Goal: Answer question/provide support: Answer question/provide support

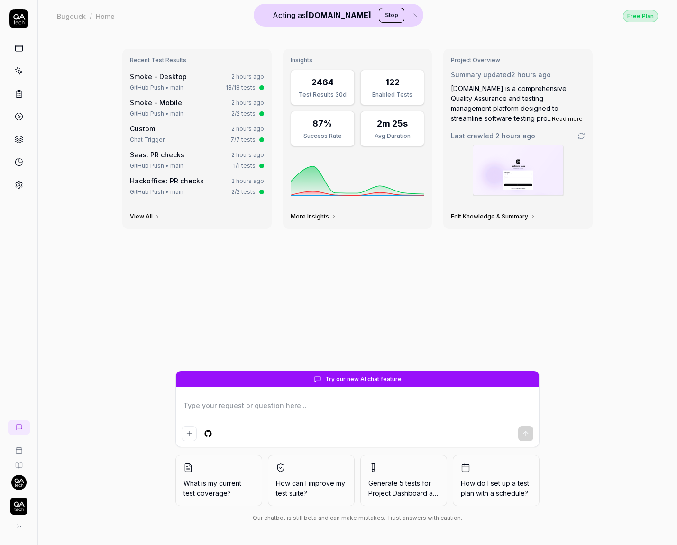
click at [13, 507] on img "button" at bounding box center [18, 506] width 17 height 17
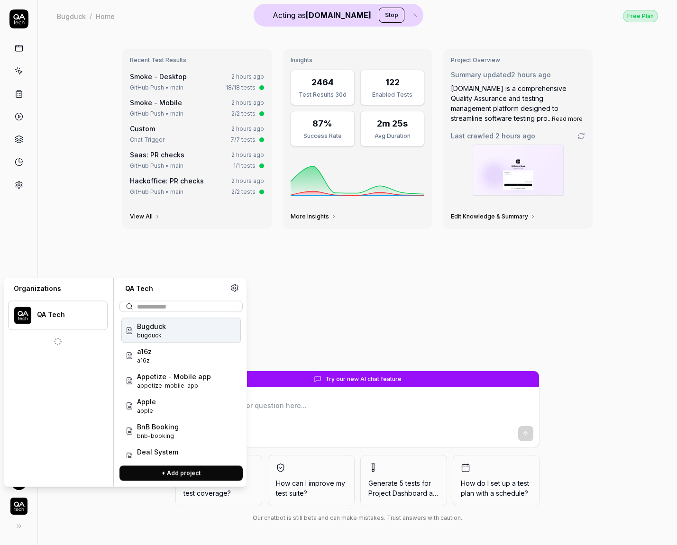
click at [114, 118] on div "Recent Test Results Smoke - Desktop 2 hours ago GitHub Push • main 18/18 tests …" at bounding box center [357, 288] width 639 height 513
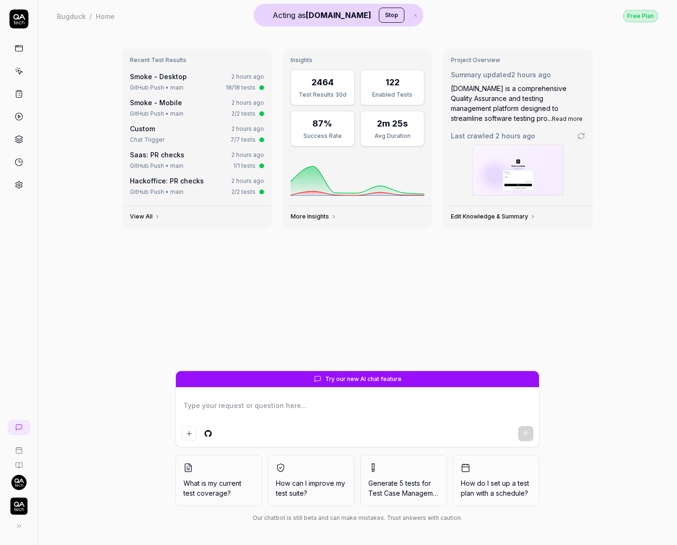
click at [379, 18] on button "Stop" at bounding box center [392, 15] width 26 height 15
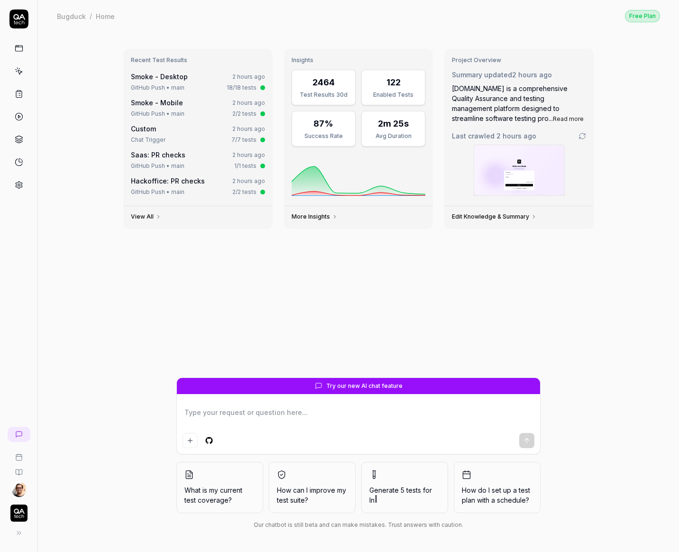
type textarea "*"
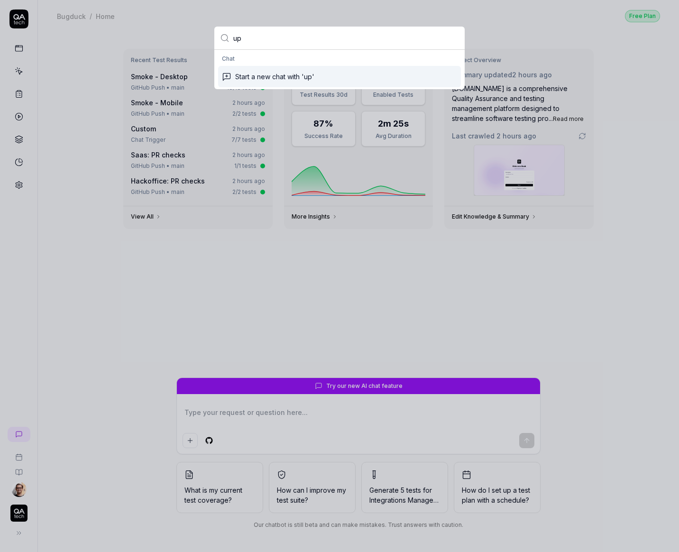
type input "u"
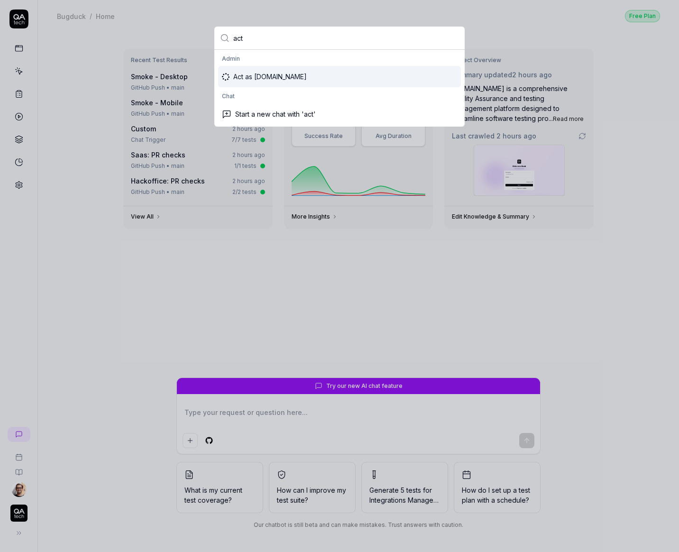
type input "act"
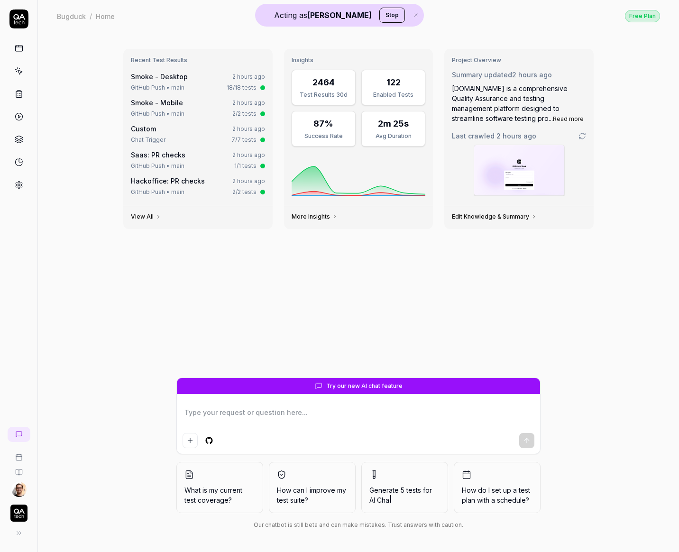
type textarea "*"
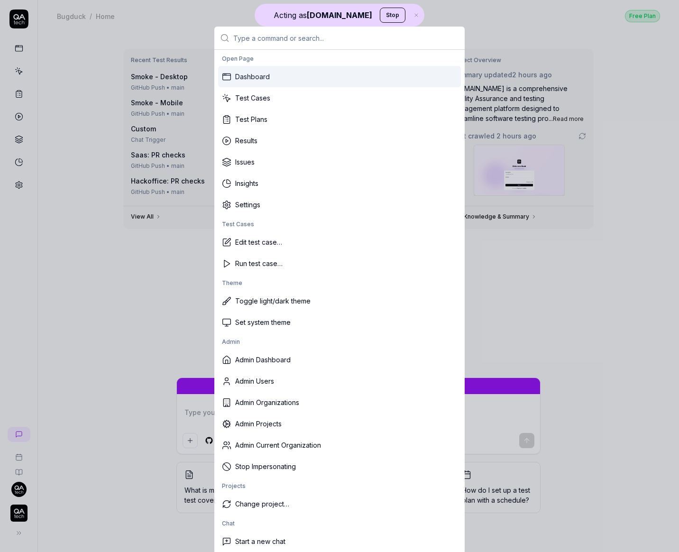
type textarea "*"
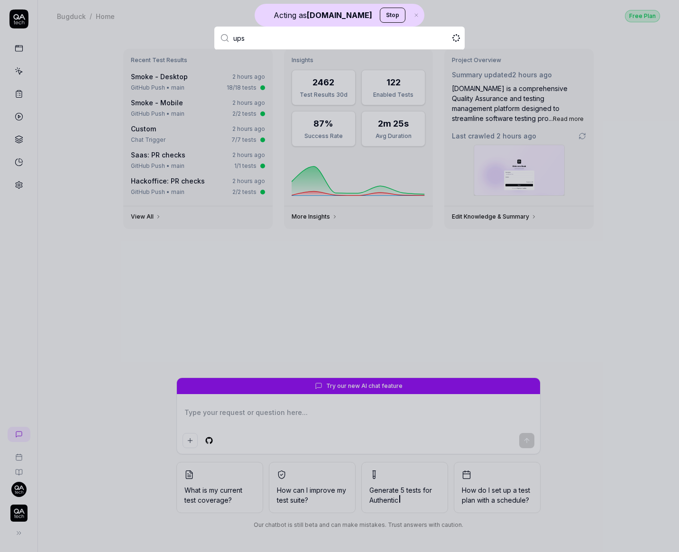
type input "upsa"
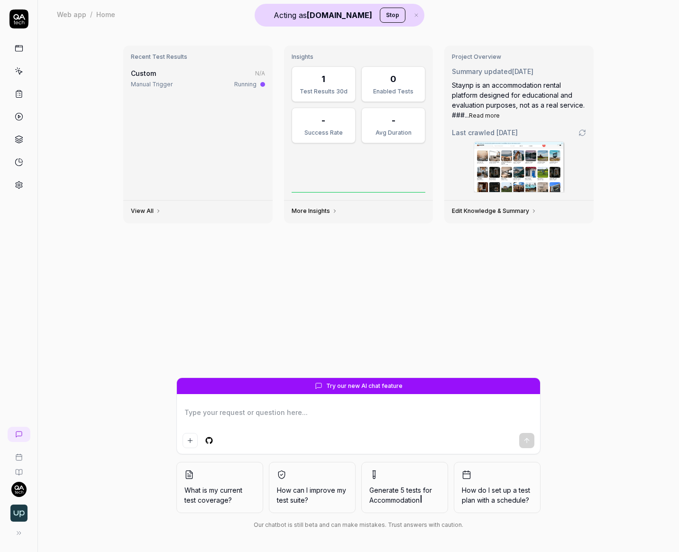
type textarea "*"
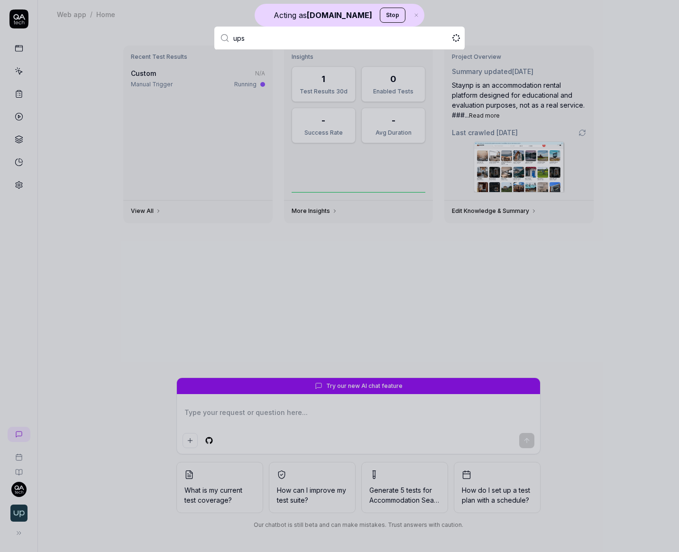
type input "upsa"
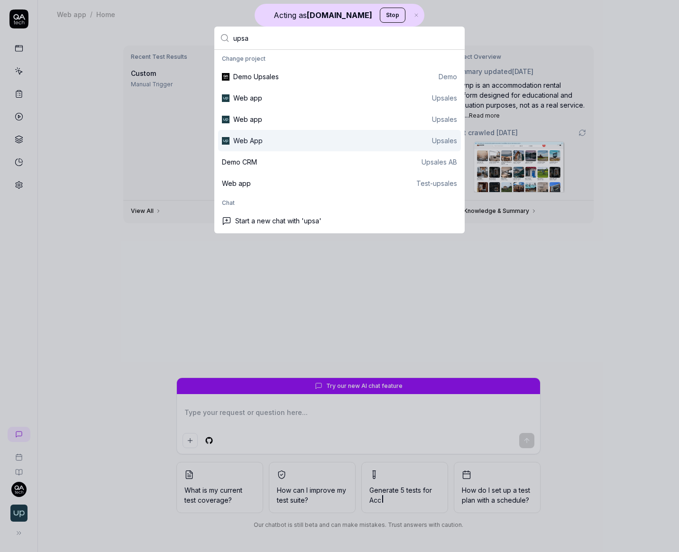
type textarea "*"
type input "upsa"
click at [336, 145] on div "Web App Upsales" at bounding box center [345, 141] width 224 height 10
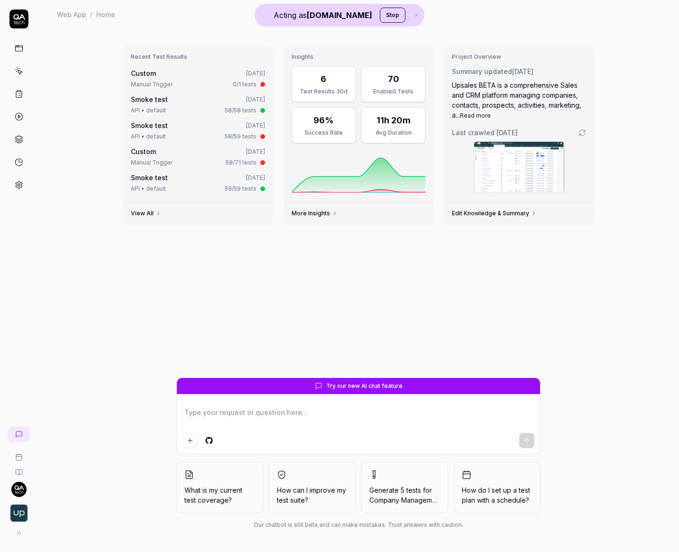
click at [269, 425] on textarea at bounding box center [358, 417] width 352 height 24
click at [265, 419] on textarea at bounding box center [358, 417] width 352 height 24
type textarea "*"
type textarea "W"
type textarea "*"
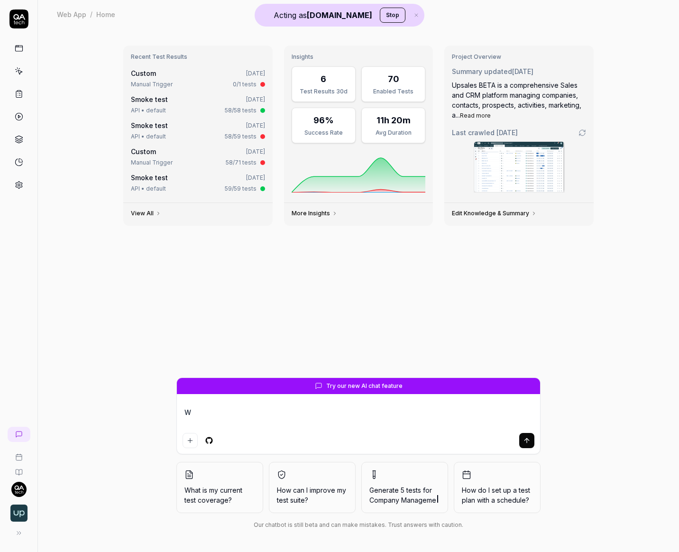
type textarea "Wh"
type textarea "*"
type textarea "Wha"
type textarea "*"
type textarea "What"
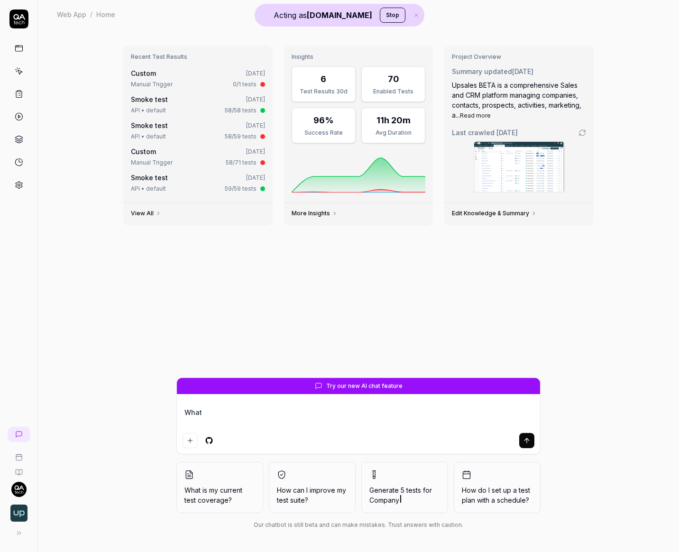
type textarea "*"
type textarea "What"
type textarea "*"
type textarea "What f"
type textarea "*"
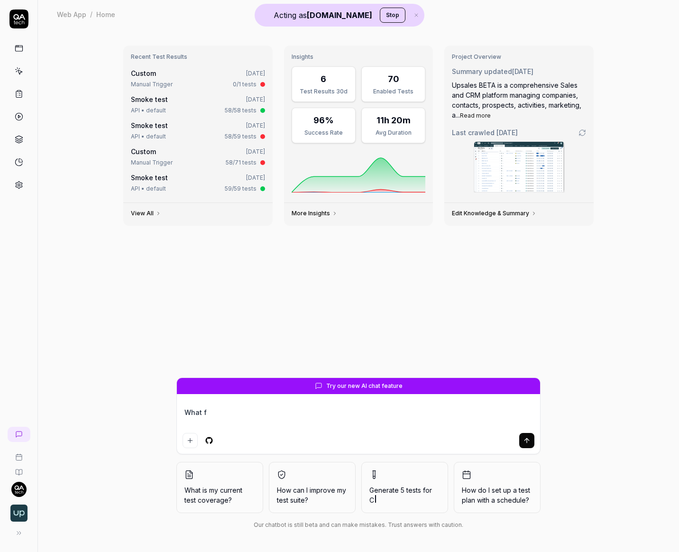
type textarea "What fd"
type textarea "*"
type textarea "What f"
type textarea "*"
type textarea "What"
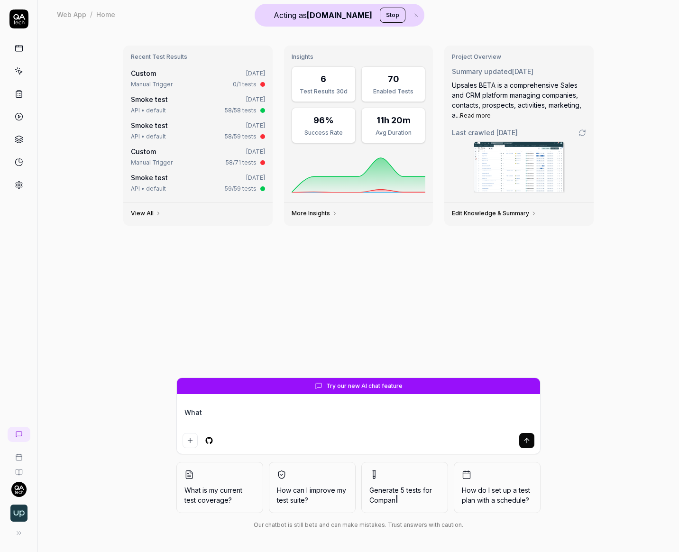
type textarea "*"
type textarea "What d"
type textarea "*"
type textarea "What do"
type textarea "*"
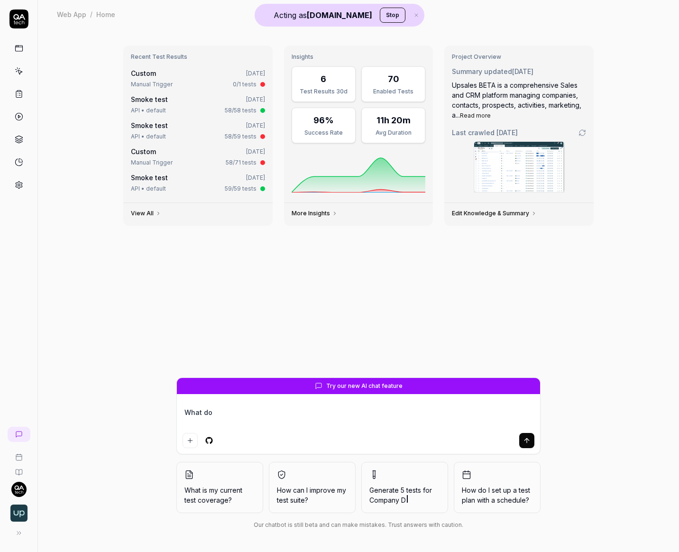
type textarea "What doe"
type textarea "*"
type textarea "What does"
type textarea "*"
type textarea "What does"
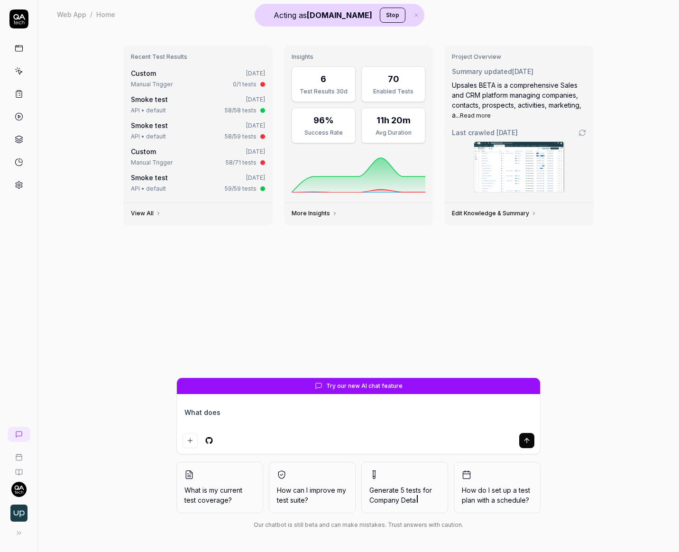
type textarea "*"
type textarea "What does th"
type textarea "*"
type textarea "What does thi"
type textarea "*"
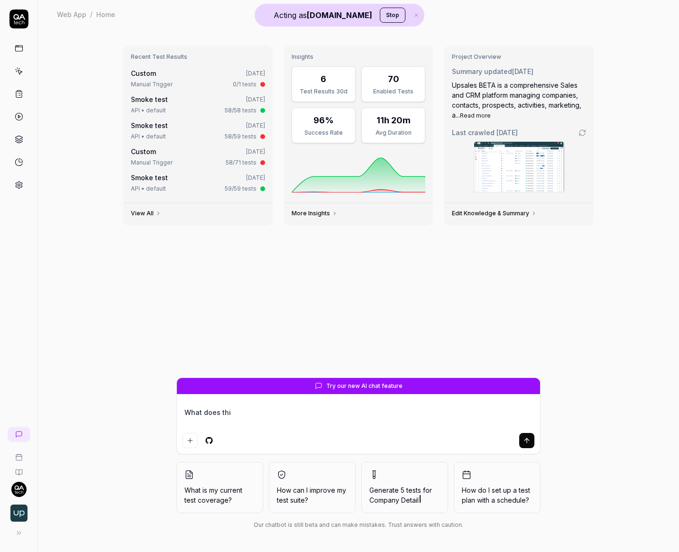
type textarea "What does this"
type textarea "*"
type textarea "What does this"
type textarea "*"
type textarea "What does this pr"
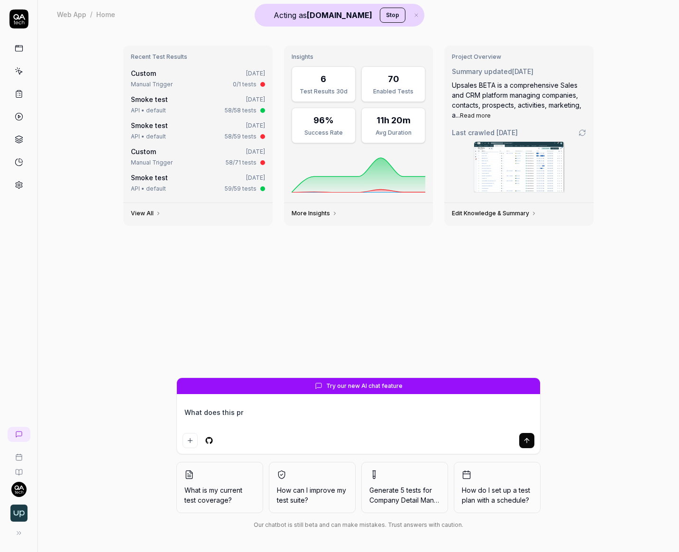
type textarea "*"
type textarea "What does this pro"
type textarea "*"
type textarea "What does this prod"
type textarea "*"
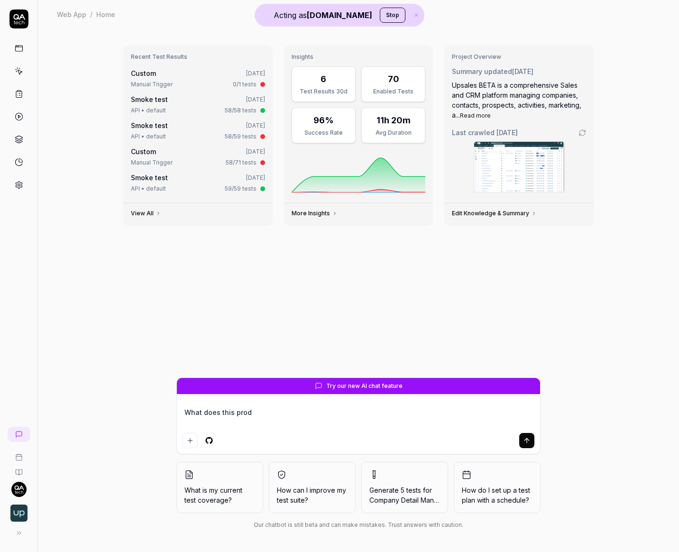
type textarea "What does this produ"
type textarea "*"
type textarea "What does this produc"
type textarea "*"
type textarea "What does this product"
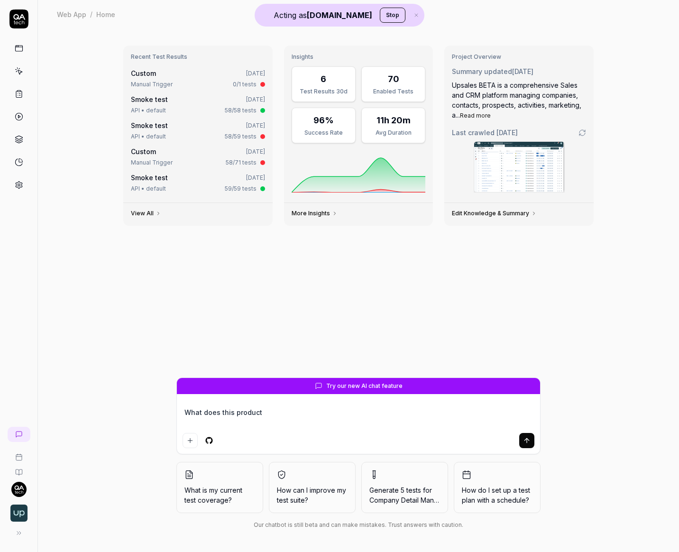
type textarea "*"
type textarea "What does this product"
type textarea "*"
type textarea "What does this product d"
type textarea "*"
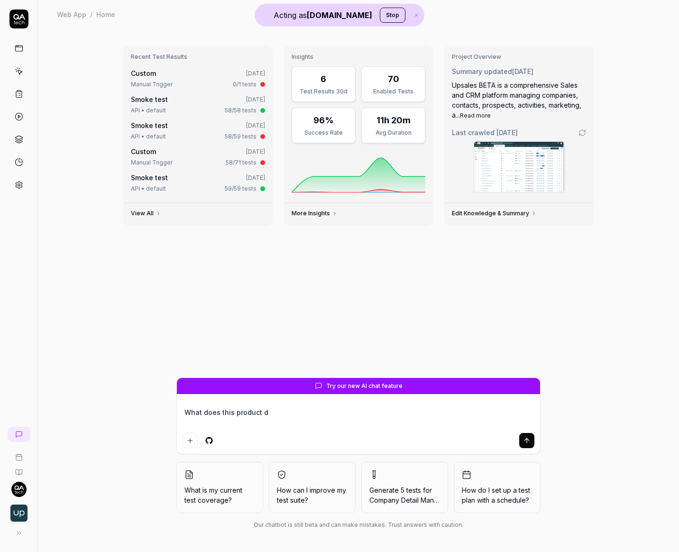
type textarea "What does this product do"
type textarea "*"
type textarea "What does this product do?"
type textarea "*"
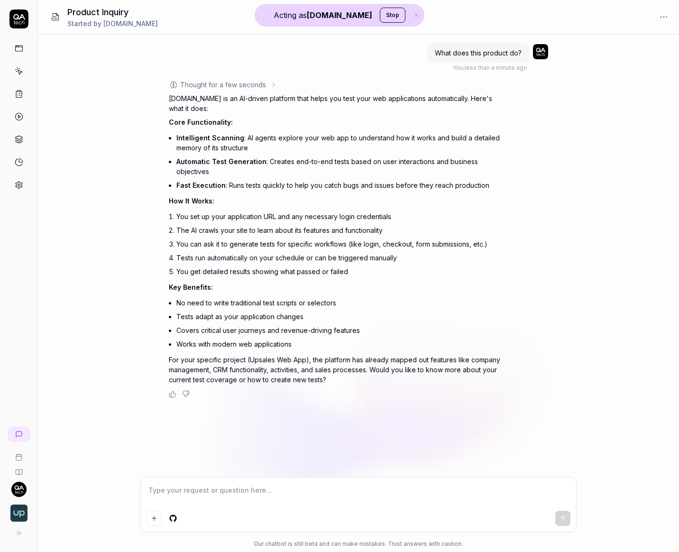
click at [265, 359] on p "For your specific project (Upsales Web App), the platform has already mapped ou…" at bounding box center [335, 370] width 332 height 30
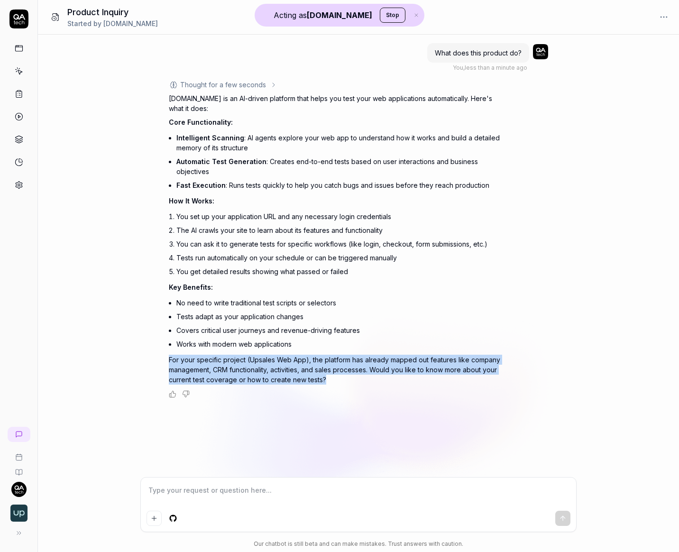
click at [265, 359] on p "For your specific project (Upsales Web App), the platform has already mapped ou…" at bounding box center [335, 370] width 332 height 30
click at [268, 356] on p "For your specific project (Upsales Web App), the platform has already mapped ou…" at bounding box center [335, 370] width 332 height 30
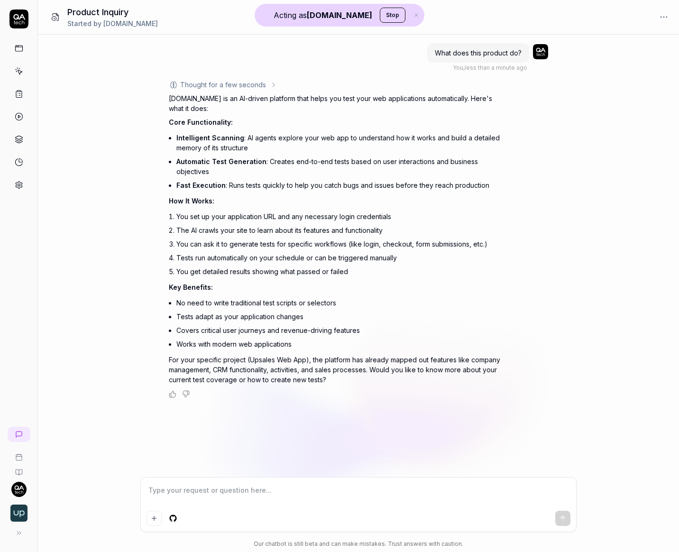
click at [206, 498] on textarea at bounding box center [358, 495] width 424 height 24
type textarea "*"
type textarea "w"
type textarea "*"
type textarea "wh"
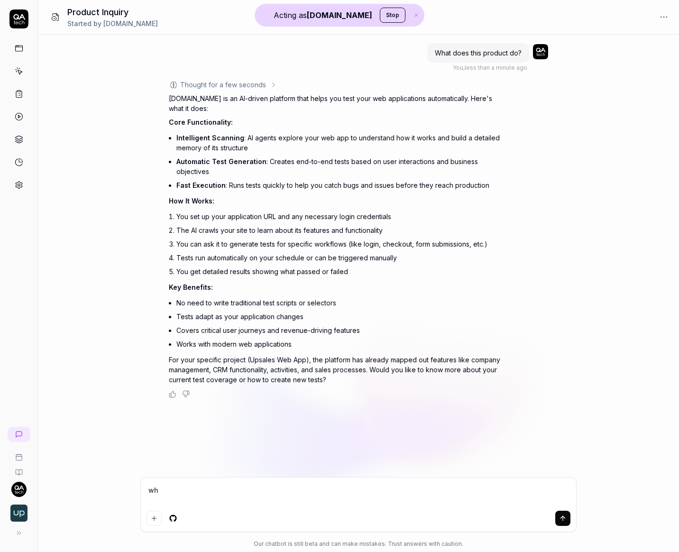
type textarea "*"
type textarea "wha"
type textarea "*"
type textarea "wh"
type textarea "*"
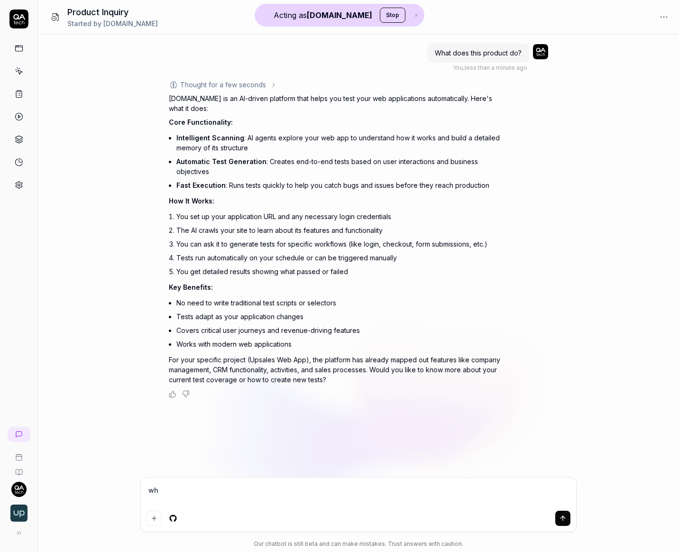
type textarea "w"
type textarea "*"
type textarea "h"
type textarea "*"
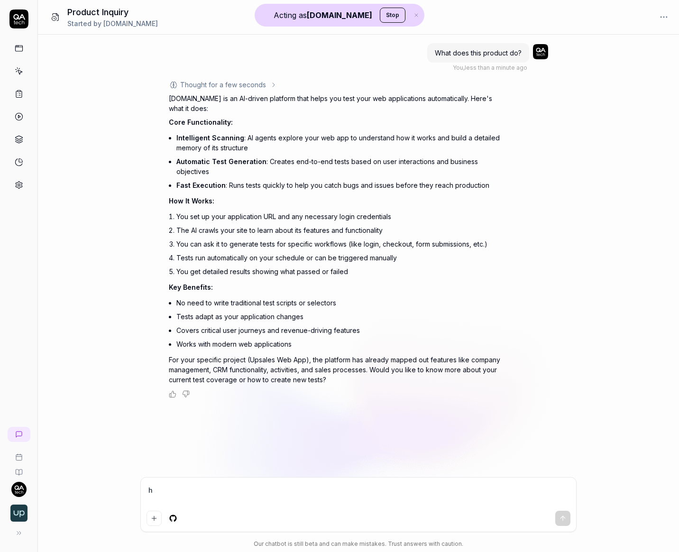
type textarea "ho"
type textarea "*"
type textarea "how"
type textarea "*"
type textarea "how"
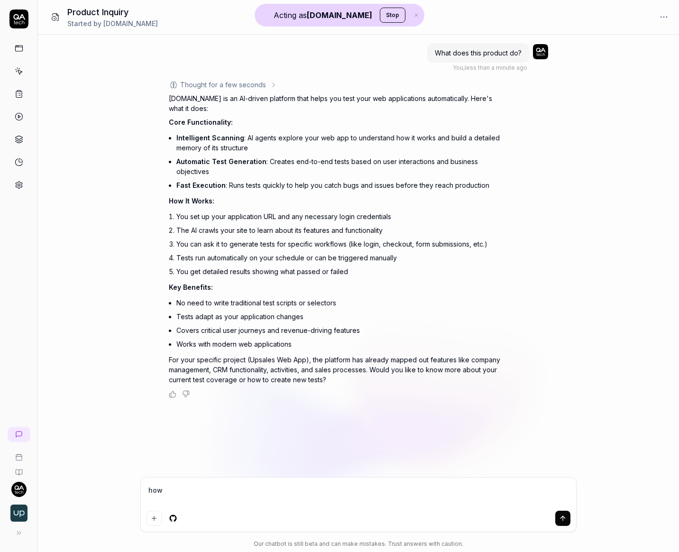
type textarea "*"
type textarea "how d"
type textarea "*"
type textarea "how do"
type textarea "*"
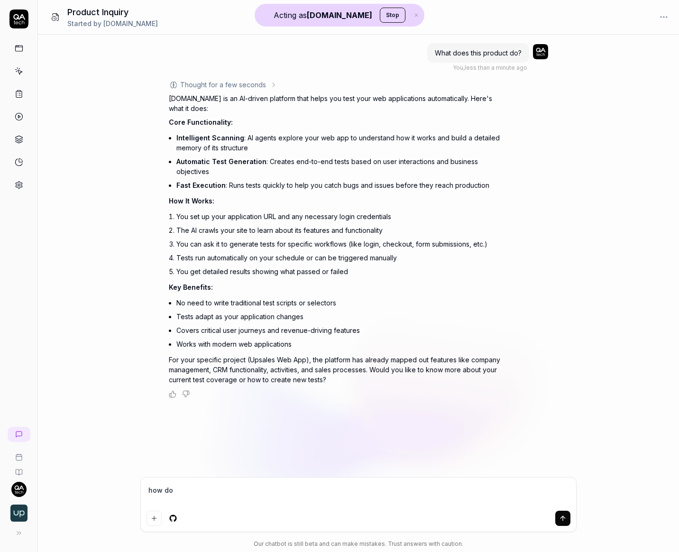
type textarea "how do"
type textarea "*"
type textarea "how do I"
type textarea "*"
type textarea "how do I"
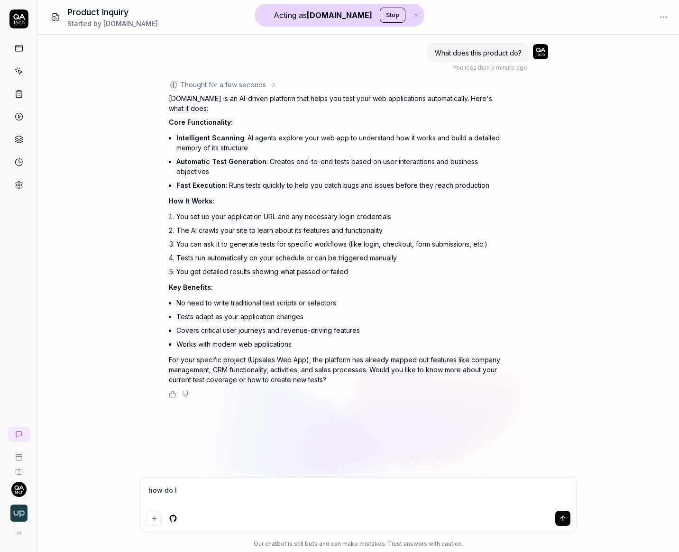
type textarea "*"
type textarea "how do I a"
type textarea "*"
type textarea "how do I ad"
type textarea "*"
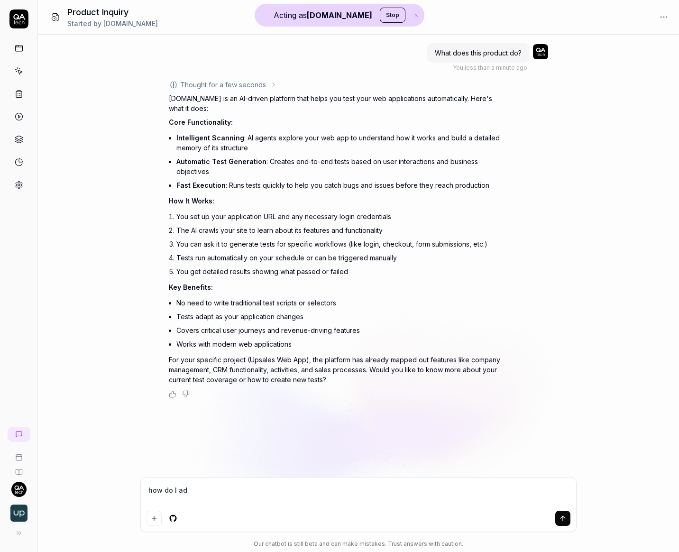
type textarea "how do I add"
type textarea "*"
type textarea "how do I add"
type textarea "*"
type textarea "how do I add a"
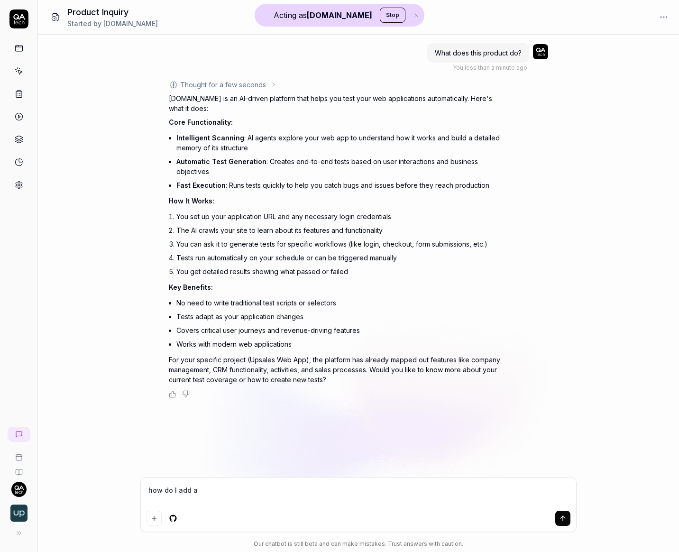
type textarea "*"
type textarea "how do I add a"
type textarea "*"
type textarea "how do I add a n"
type textarea "*"
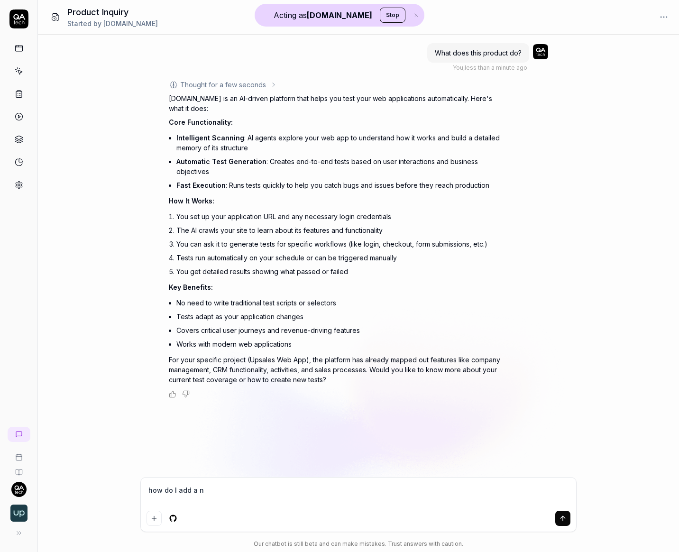
type textarea "how do I add a ne"
type textarea "*"
type textarea "how do I add a new"
type textarea "*"
type textarea "how do I add a new"
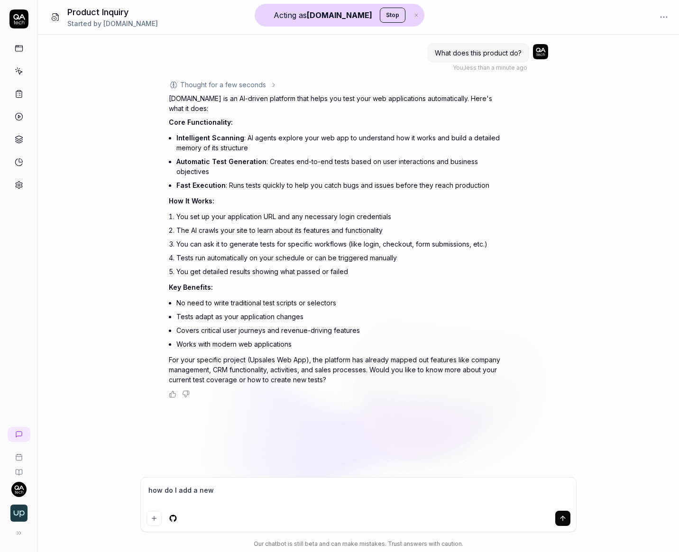
type textarea "*"
type textarea "how do I add a new c"
type textarea "*"
type textarea "how do I add a new co"
type textarea "*"
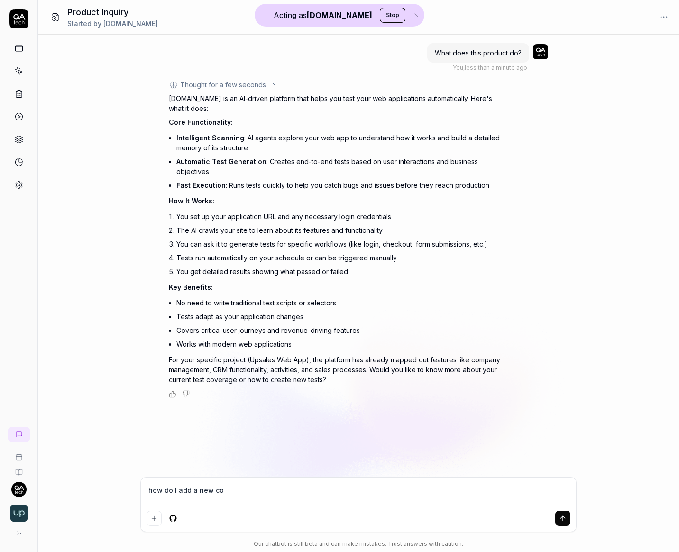
type textarea "how do I add a new con"
type textarea "*"
type textarea "how do I add a new conta"
type textarea "*"
type textarea "how do I add a new contac"
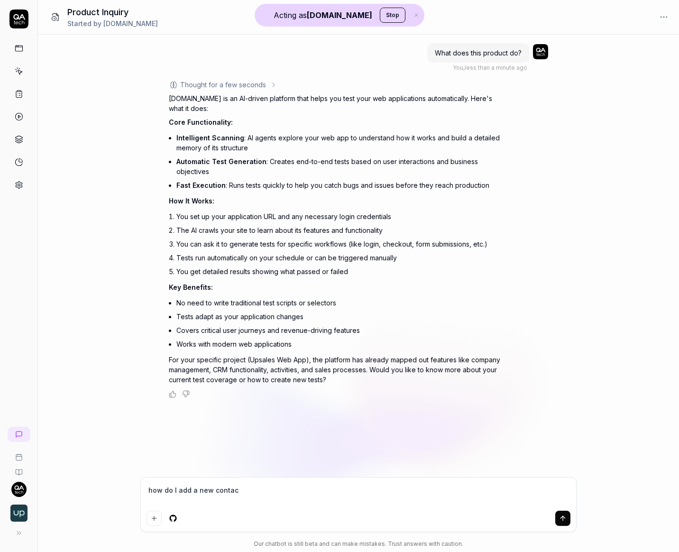
type textarea "*"
type textarea "how do I add a new contact"
type textarea "*"
type textarea "how do I add a new contact"
type textarea "*"
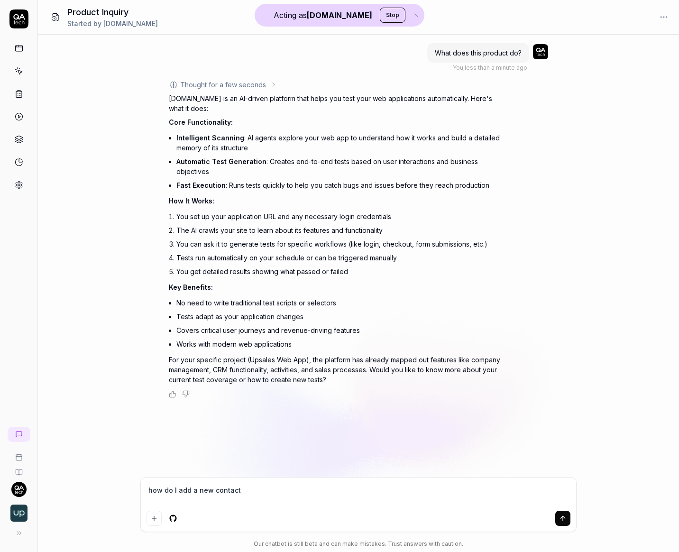
type textarea "how do I add a new contact t"
type textarea "*"
type textarea "how do I add a new contact to"
type textarea "*"
type textarea "how do I add a new contact to"
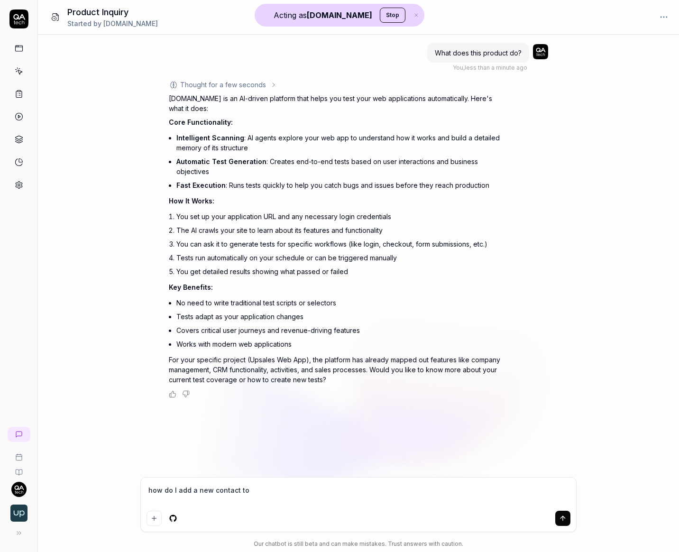
type textarea "*"
type textarea "how do I add a new contact to U"
type textarea "*"
type textarea "how do I add a new contact to Up"
type textarea "*"
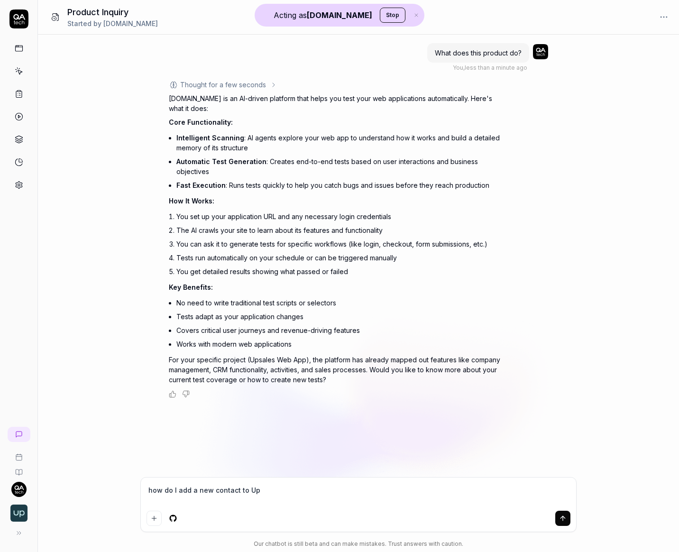
type textarea "how do I add a new contact to Ups"
type textarea "*"
type textarea "how do I add a new contact to Upsa"
type textarea "*"
type textarea "how do I add a new contact to Upsal"
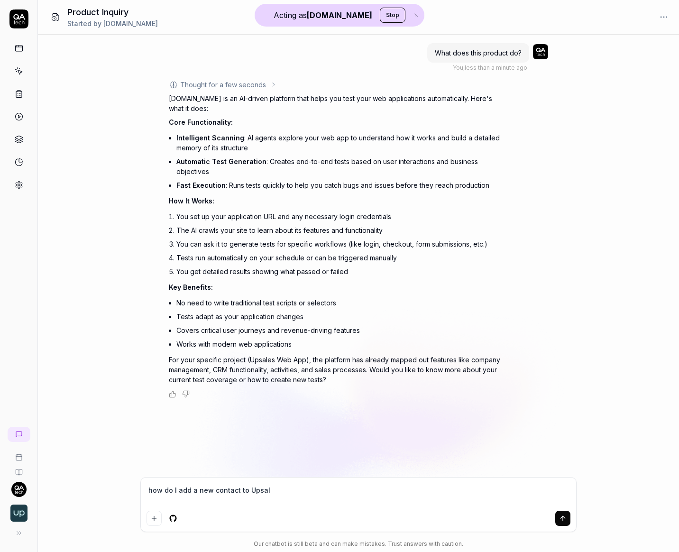
type textarea "*"
type textarea "how do I add a new contact to Upsale"
type textarea "*"
type textarea "how do I add a new contact to Upsales"
type textarea "*"
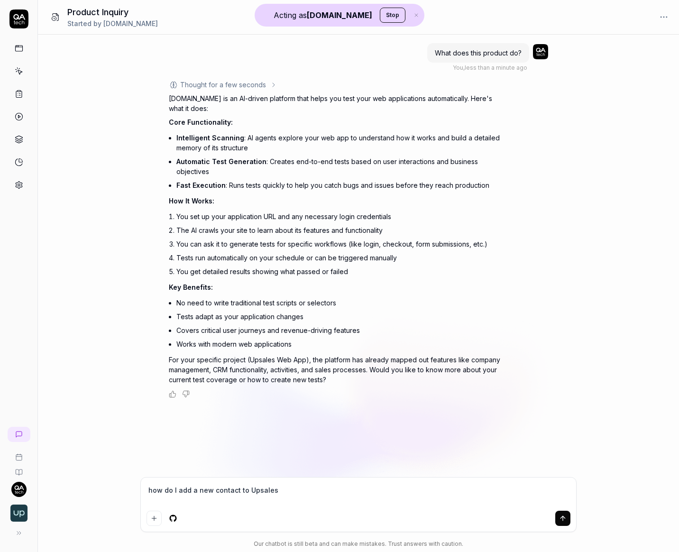
type textarea "how do I add a new contact to Upsales"
type textarea "*"
type textarea "how do I add a new contact to Upsales C"
type textarea "*"
type textarea "how do I add a new contact to Upsales CR"
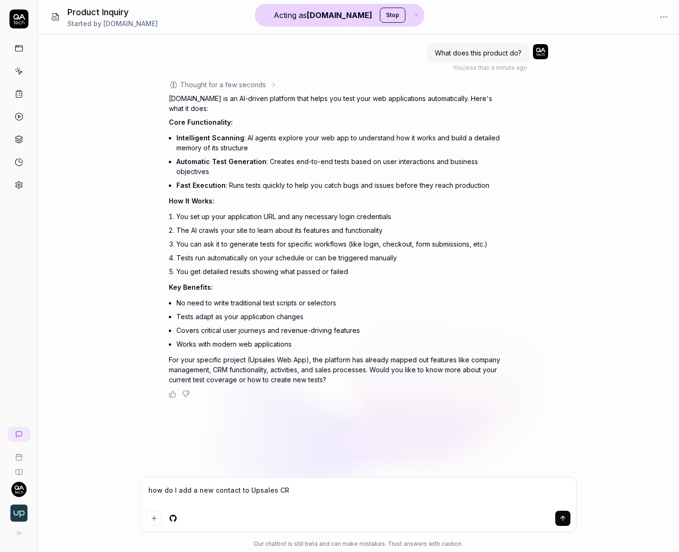
type textarea "*"
type textarea "how do I add a new contact to Upsales CRM"
type textarea "*"
type textarea "how do I add a new contact to Upsales CRM?"
type textarea "*"
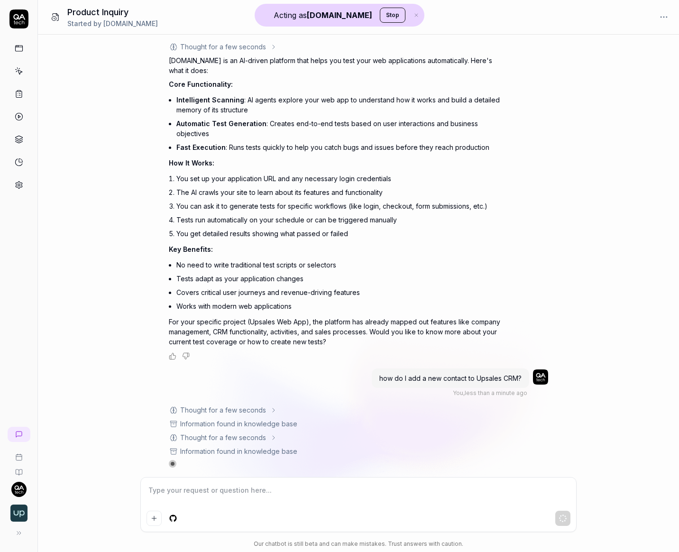
scroll to position [50, 0]
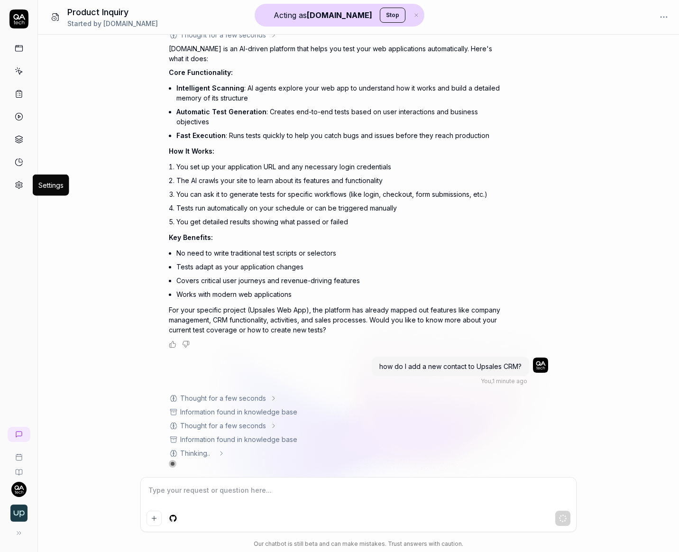
click at [22, 182] on icon at bounding box center [19, 185] width 9 height 9
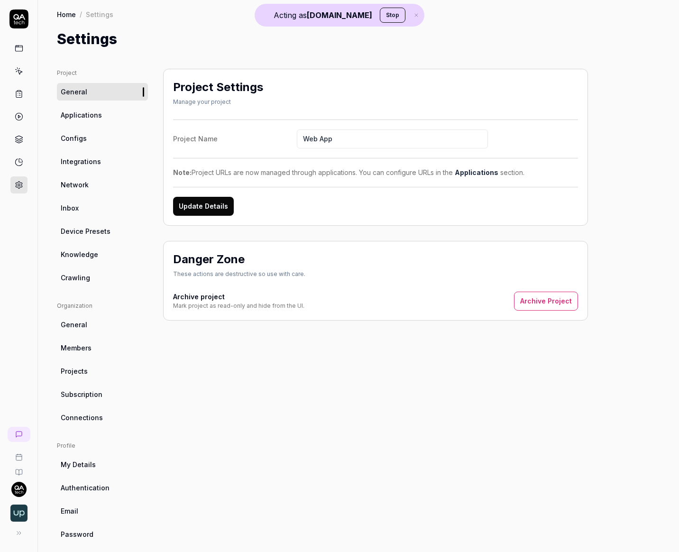
click at [95, 289] on div "Project General Applications Configs Integrations Network Inbox Device Presets …" at bounding box center [102, 306] width 91 height 474
click at [84, 258] on span "Knowledge" at bounding box center [79, 254] width 37 height 10
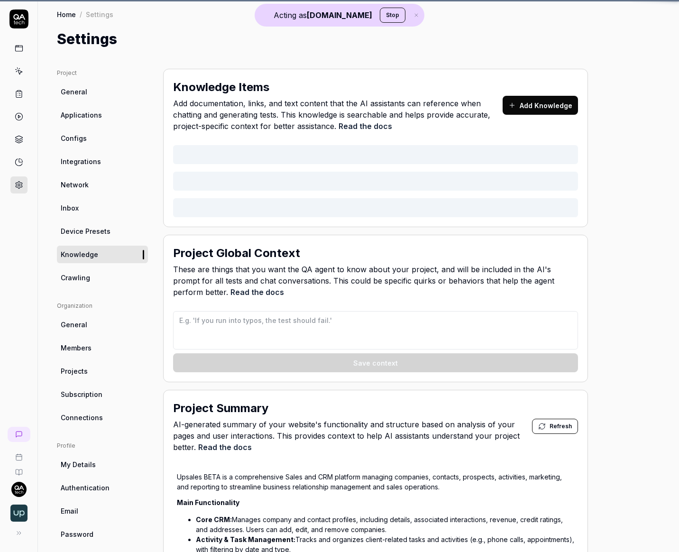
type textarea "*"
type textarea "## QA AI Agent Context for Upsales ### Data Input Rules - When generating names…"
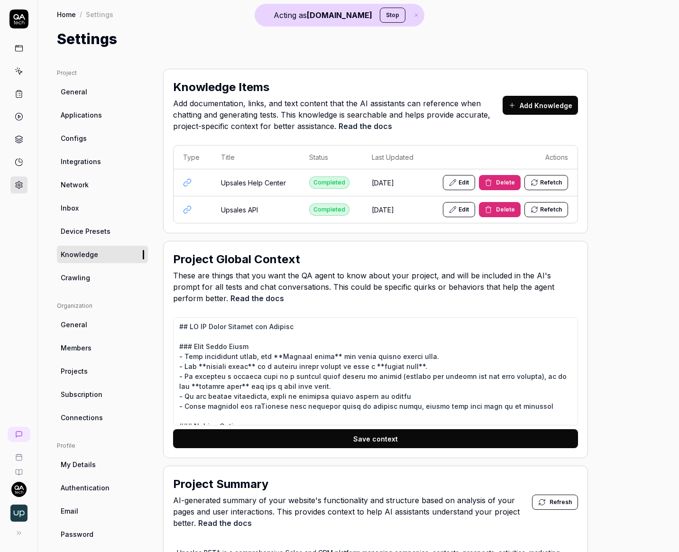
drag, startPoint x: 264, startPoint y: 187, endPoint x: 227, endPoint y: 185, distance: 37.0
click at [236, 188] on td "Upsales Help Center" at bounding box center [255, 182] width 88 height 27
click at [226, 181] on td "Upsales Help Center" at bounding box center [255, 182] width 88 height 27
click at [226, 179] on td "Upsales Help Center" at bounding box center [255, 182] width 88 height 27
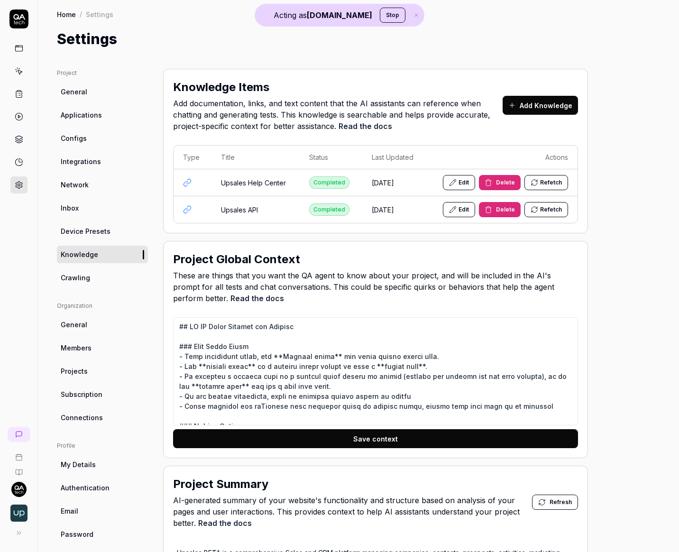
click at [232, 210] on td "Upsales API" at bounding box center [255, 209] width 88 height 27
drag, startPoint x: 232, startPoint y: 210, endPoint x: 300, endPoint y: 211, distance: 68.3
click at [297, 210] on td "Upsales API" at bounding box center [255, 209] width 88 height 27
click at [93, 276] on link "Crawling" at bounding box center [102, 278] width 91 height 18
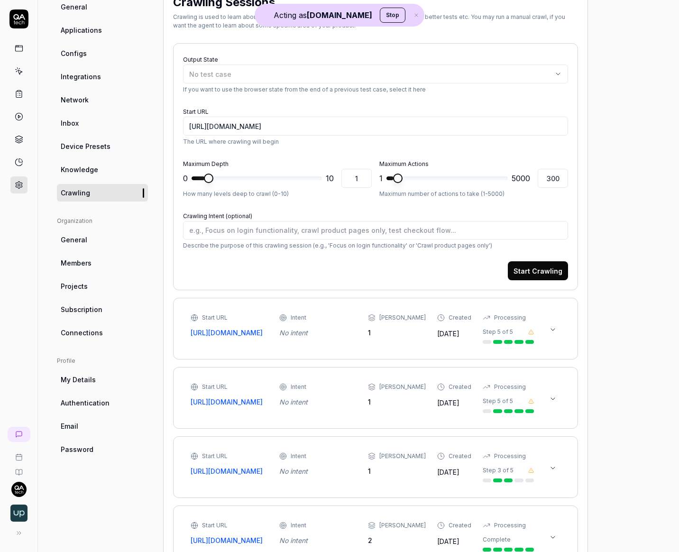
click at [98, 168] on link "Knowledge" at bounding box center [102, 170] width 91 height 18
type textarea "*"
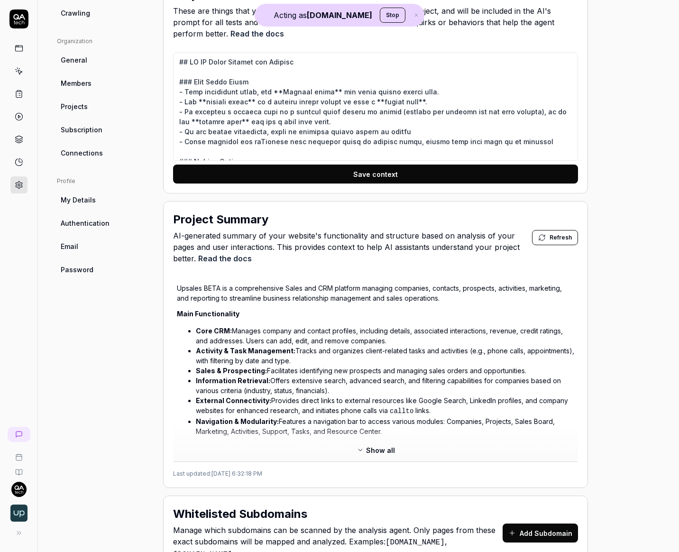
scroll to position [270, 0]
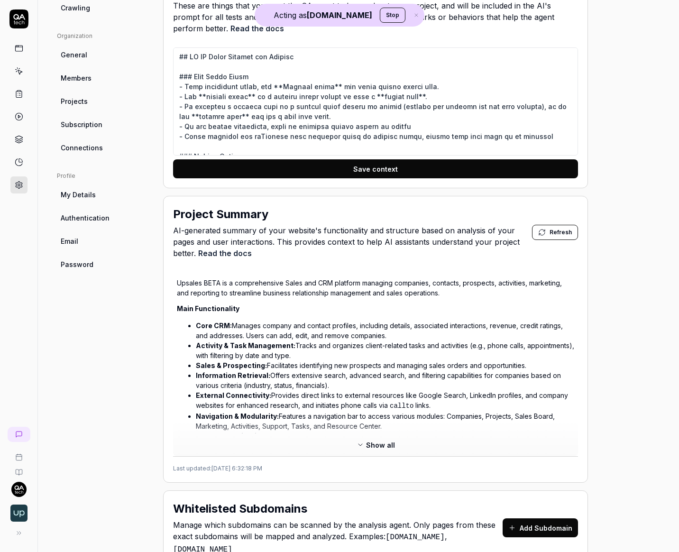
click at [372, 448] on button "Show all" at bounding box center [376, 444] width 50 height 15
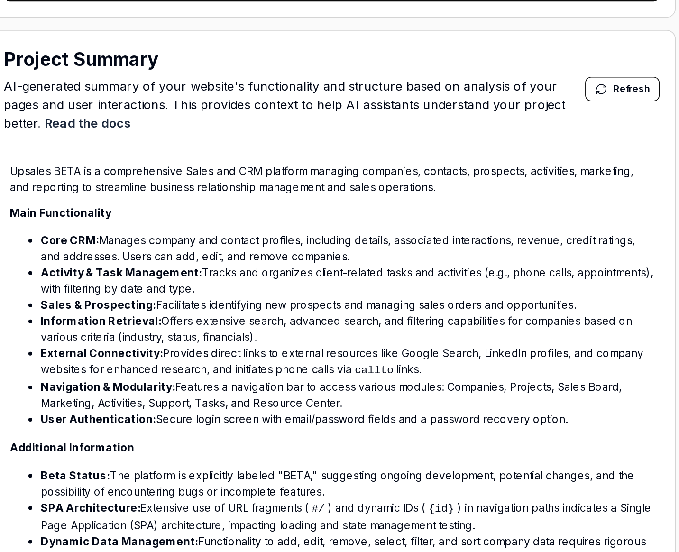
scroll to position [305, 0]
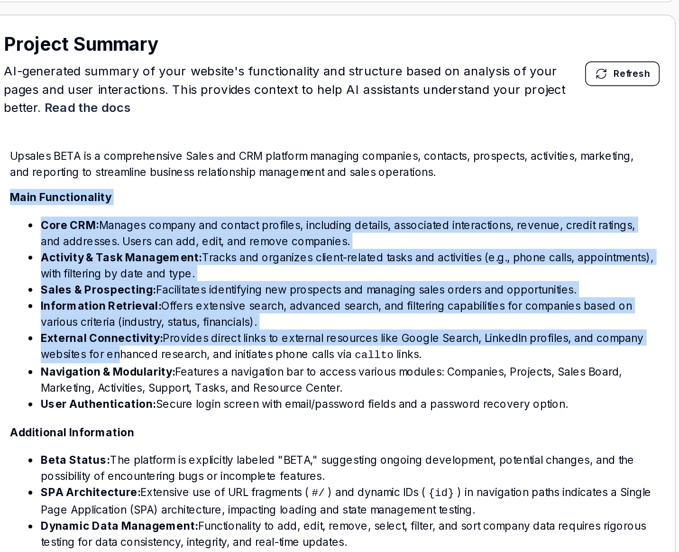
drag, startPoint x: 179, startPoint y: 270, endPoint x: 238, endPoint y: 372, distance: 117.9
click at [238, 372] on div "Upsales BETA is a comprehensive Sales and CRM platform managing companies, cont…" at bounding box center [375, 437] width 397 height 391
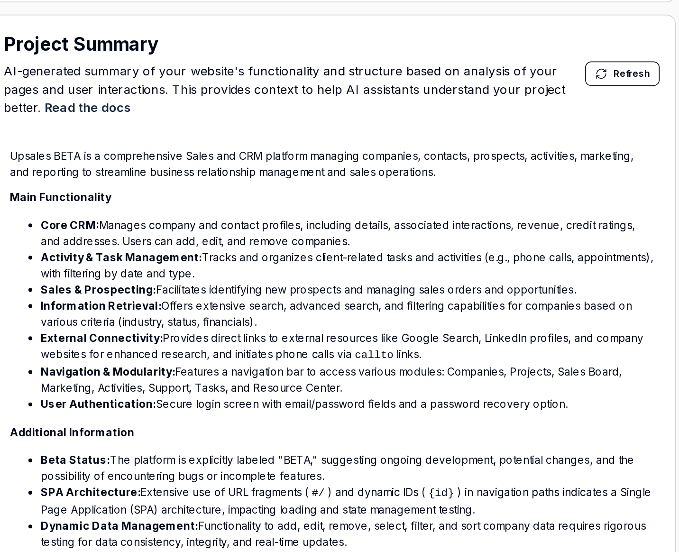
click at [241, 379] on strong "Navigation & Modularity:" at bounding box center [237, 380] width 83 height 8
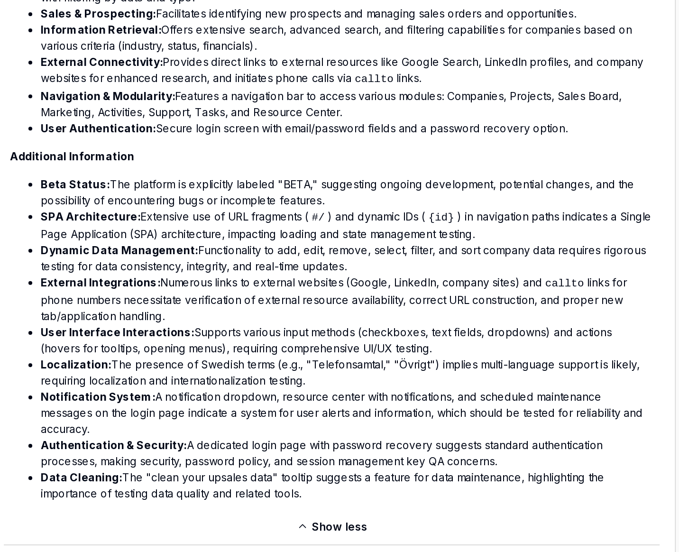
scroll to position [473, 0]
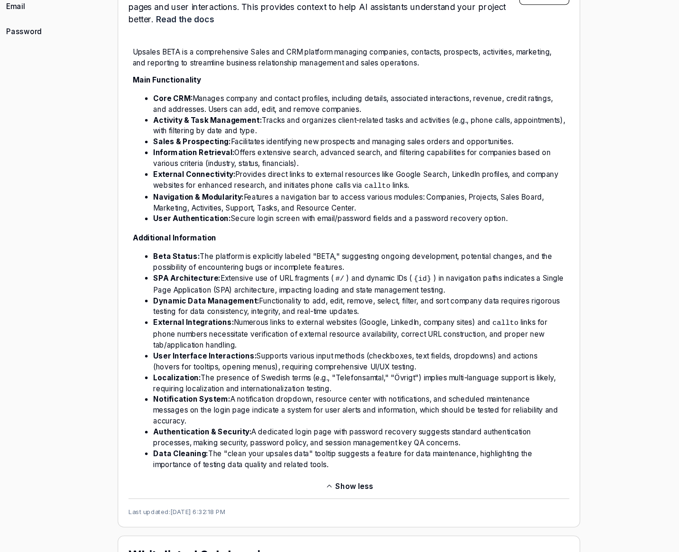
click at [86, 309] on div "Project General Applications Configs Integrations Network Inbox Device Presets …" at bounding box center [102, 171] width 91 height 1150
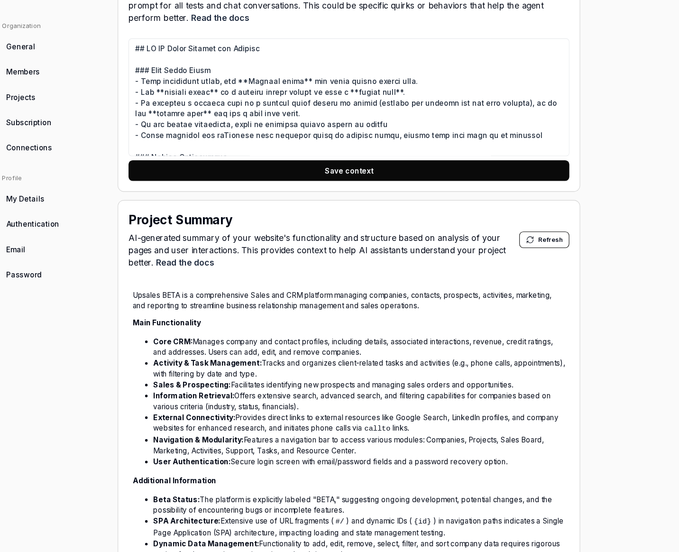
scroll to position [0, 0]
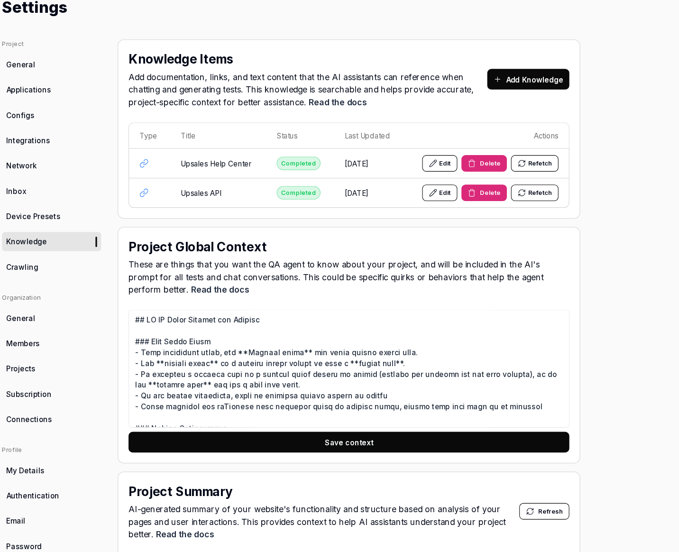
click at [100, 87] on link "General" at bounding box center [102, 92] width 91 height 18
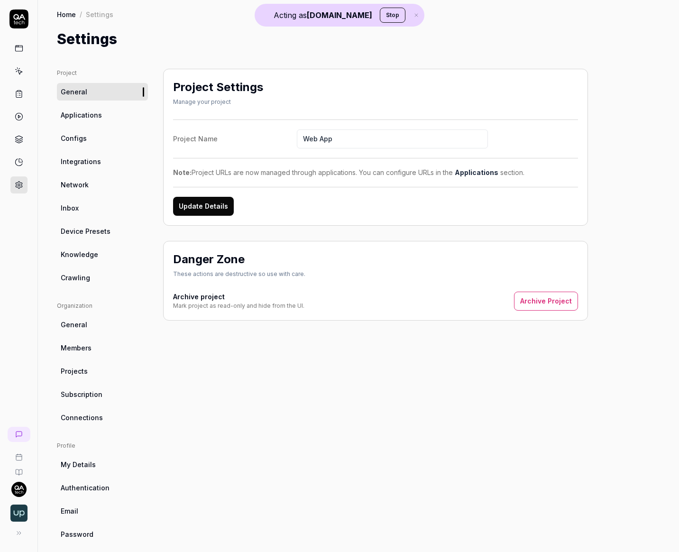
click at [18, 441] on link at bounding box center [19, 434] width 23 height 15
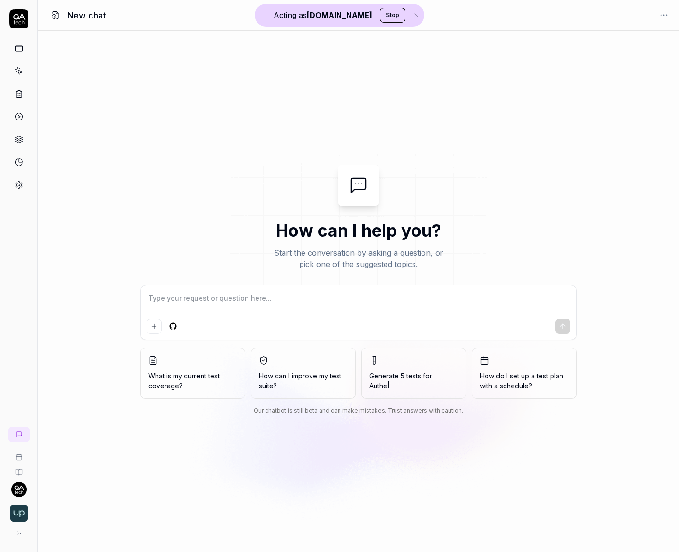
type textarea "*"
click at [18, 432] on icon at bounding box center [19, 434] width 8 height 8
click at [69, 452] on div "Product Inquiry" at bounding box center [74, 450] width 45 height 8
type textarea "*"
click at [18, 432] on icon at bounding box center [19, 434] width 8 height 8
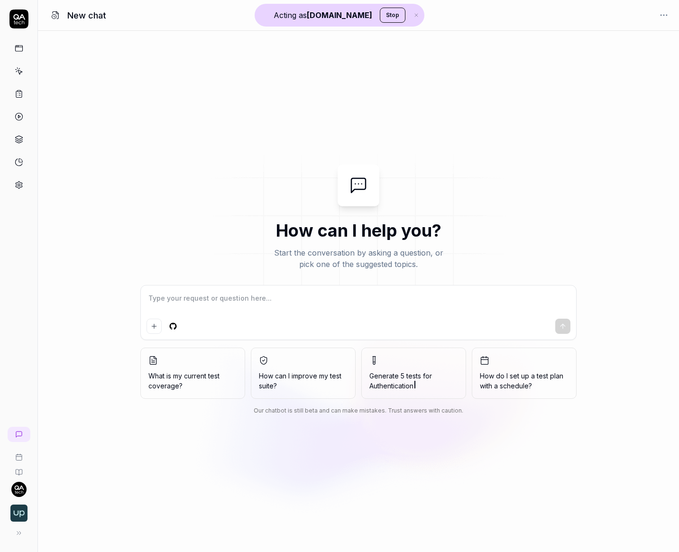
type textarea "*"
click at [24, 433] on link at bounding box center [19, 434] width 23 height 15
click at [75, 454] on div "2 minutes ago" at bounding box center [74, 456] width 45 height 7
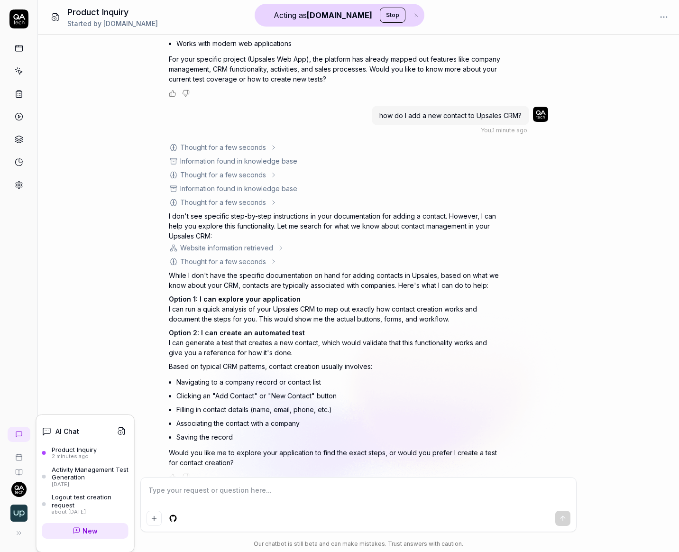
scroll to position [314, 0]
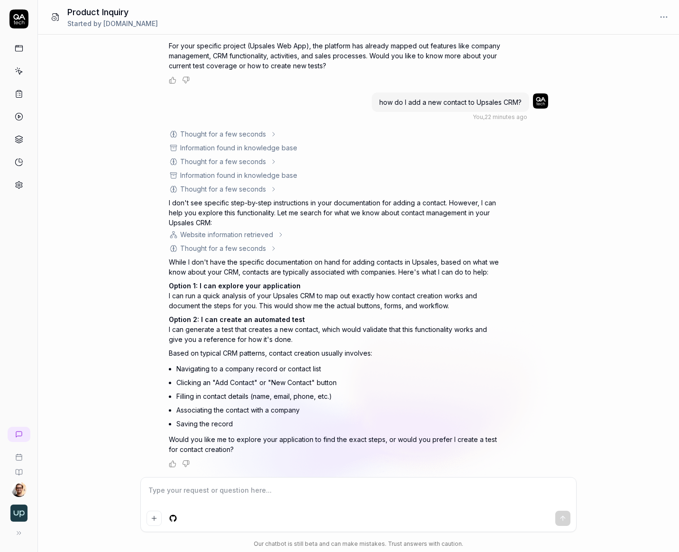
type textarea "*"
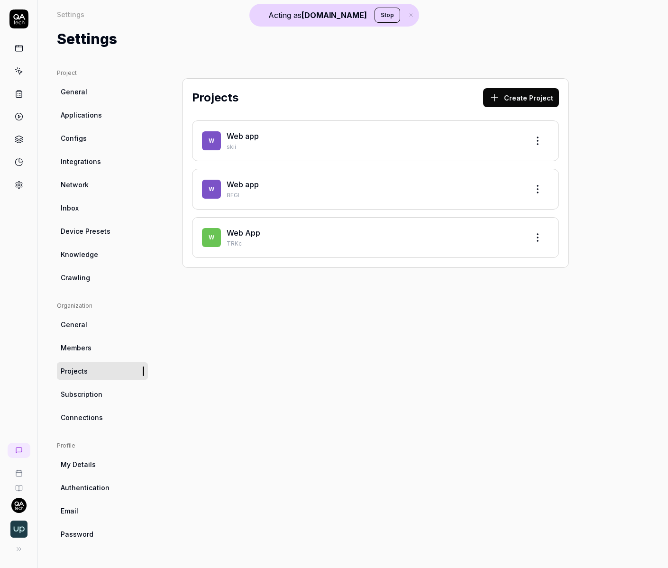
click at [22, 503] on html "Acting as [DOMAIN_NAME] Stop Settings Settings Settings Project General Applica…" at bounding box center [334, 284] width 668 height 568
click at [318, 435] on html "Acting as [DOMAIN_NAME] Stop Settings Settings Settings Project General Applica…" at bounding box center [334, 284] width 668 height 568
click at [374, 17] on button "Stop" at bounding box center [387, 15] width 26 height 15
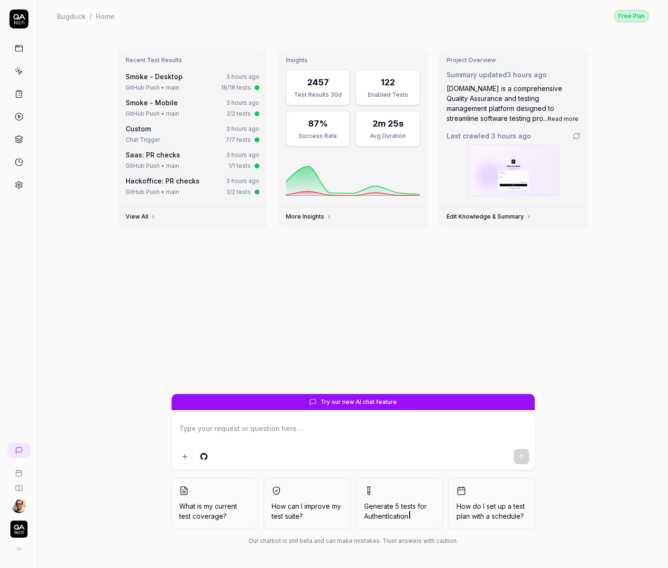
type textarea "*"
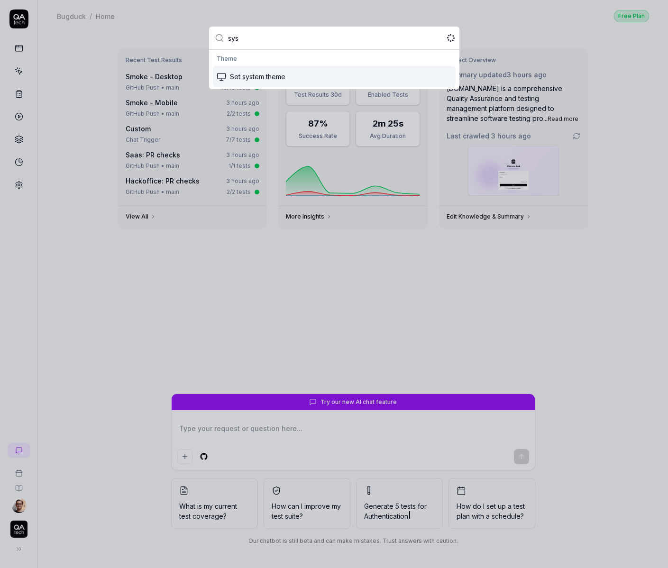
type input "syst"
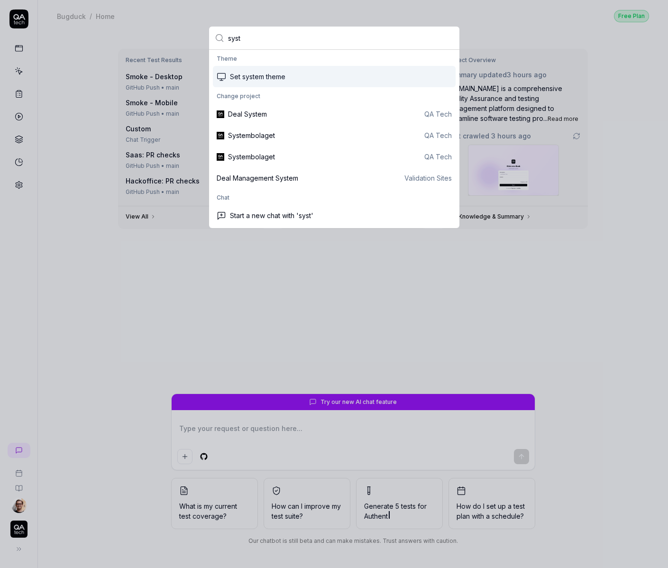
type textarea "*"
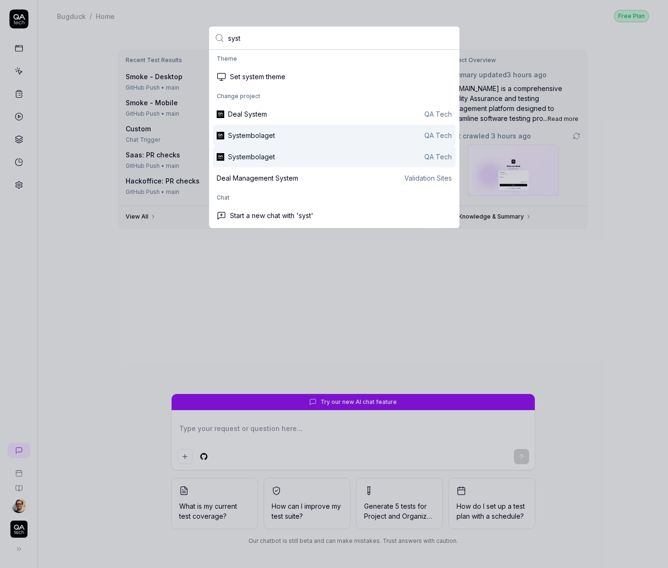
type input "syst"
click at [412, 153] on div "Systembolaget QA Tech" at bounding box center [340, 157] width 224 height 10
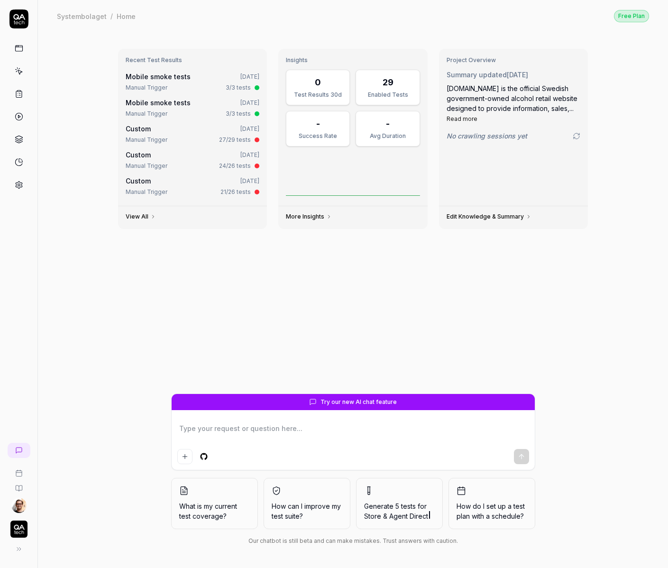
click at [24, 114] on link at bounding box center [18, 116] width 17 height 17
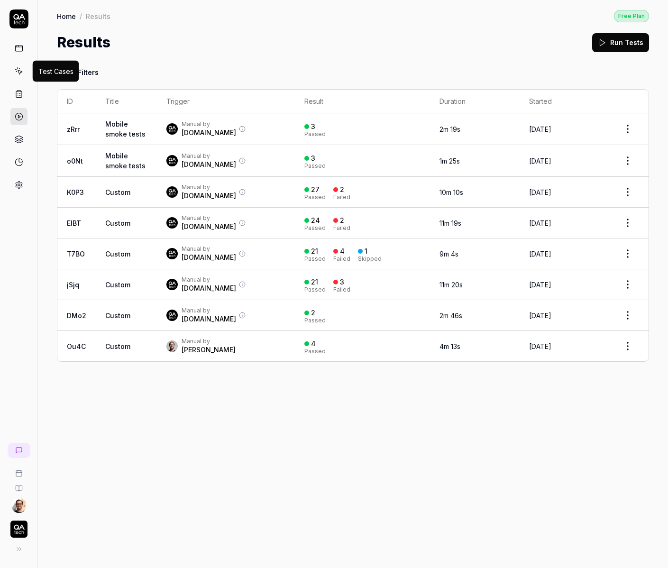
click at [15, 69] on icon at bounding box center [19, 71] width 9 height 9
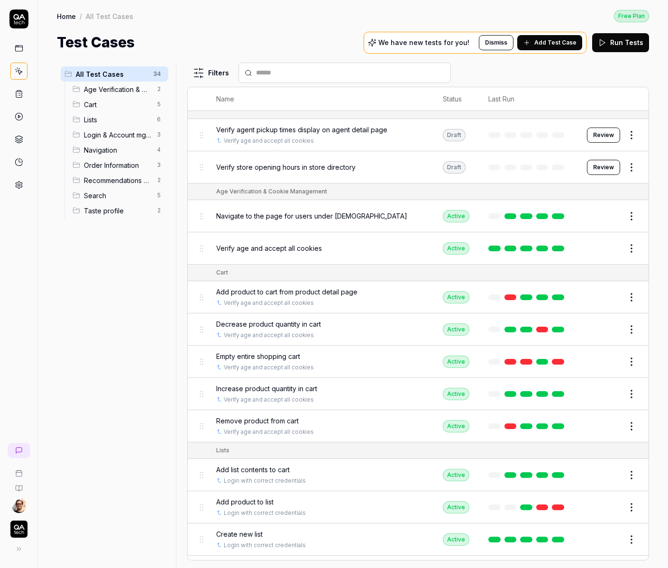
click at [22, 48] on icon at bounding box center [19, 48] width 9 height 9
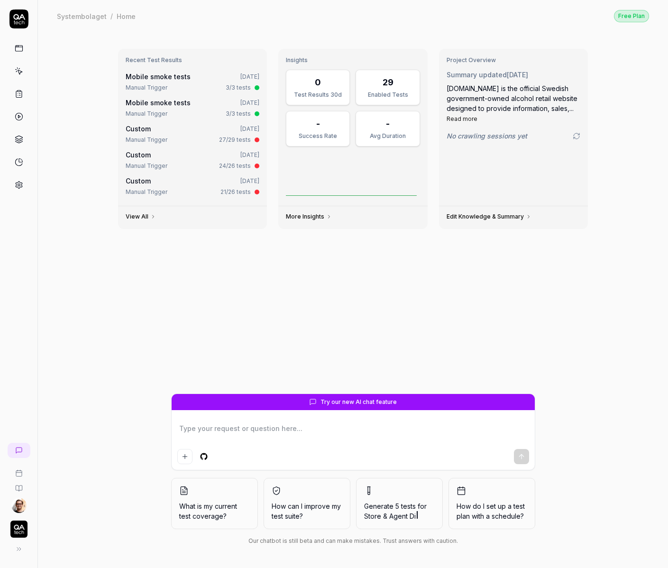
type textarea "*"
type textarea "H"
type textarea "*"
type textarea "He"
type textarea "*"
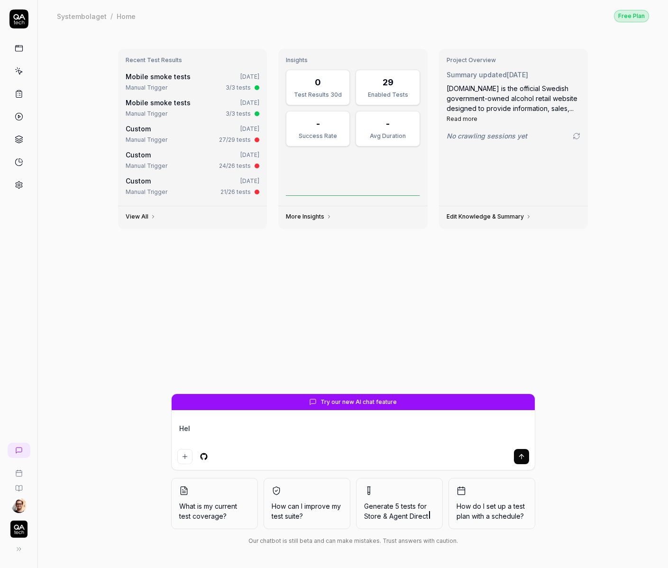
type textarea "Help"
type textarea "*"
type textarea "Help"
type textarea "*"
type textarea "Help m"
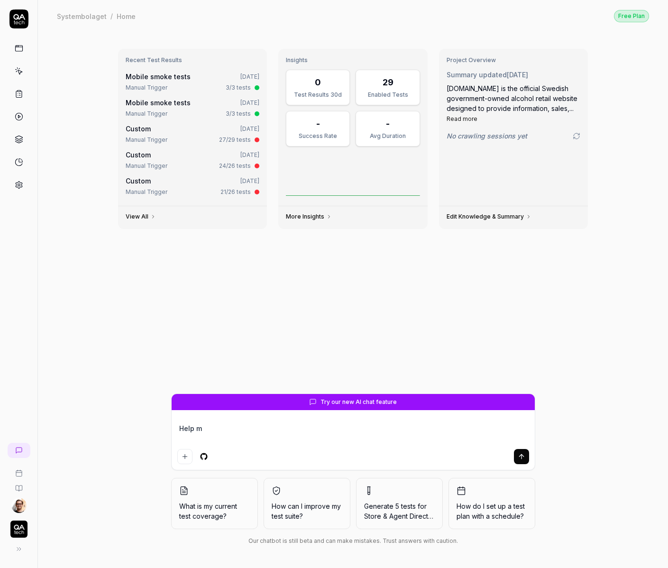
type textarea "*"
type textarea "Help me"
type textarea "*"
type textarea "Help me"
type textarea "*"
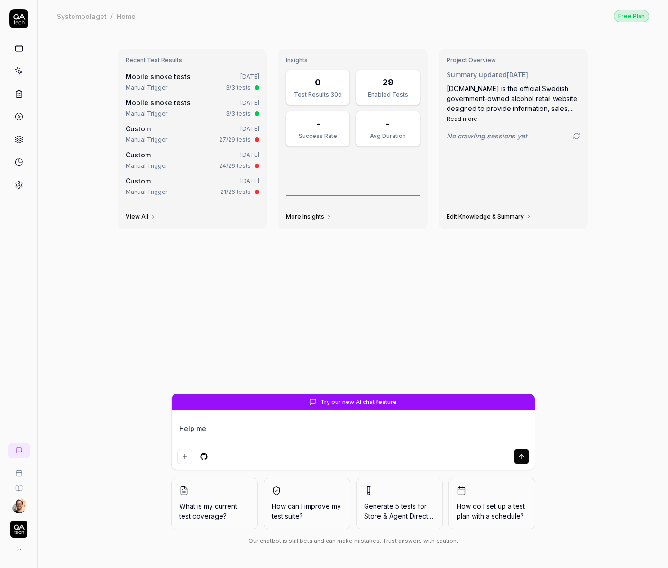
type textarea "Help me c"
type textarea "*"
type textarea "Help me cr"
type textarea "*"
type textarea "Help me cre"
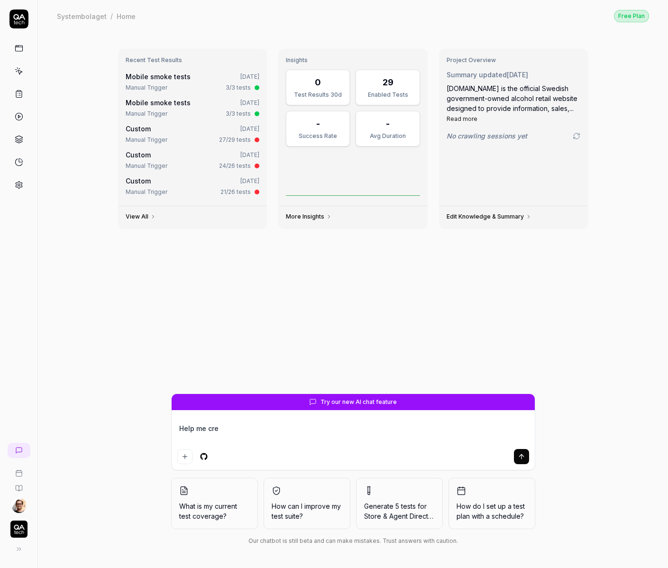
type textarea "*"
type textarea "Help me crea"
type textarea "*"
type textarea "Help me creat"
type textarea "*"
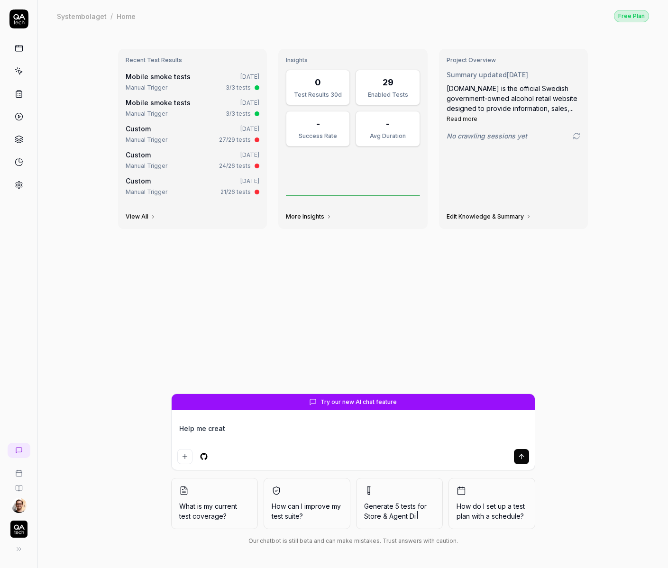
type textarea "Help me create"
type textarea "*"
type textarea "Help me"
type textarea "*"
type textarea "Help me v"
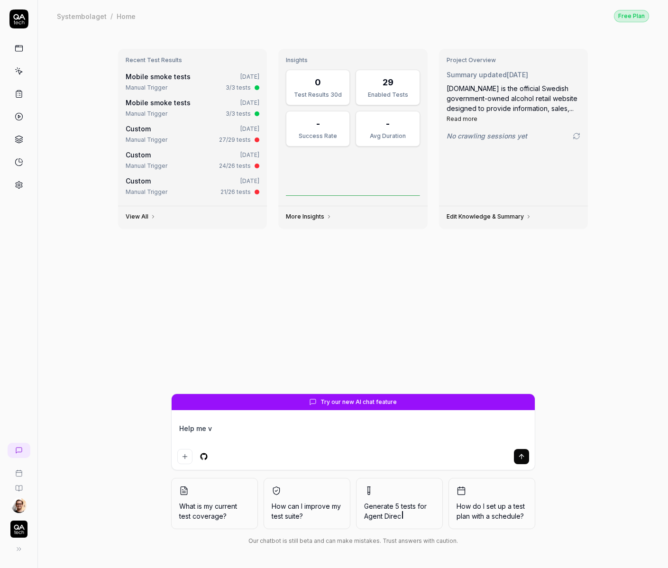
type textarea "*"
type textarea "Help me ver"
type textarea "*"
type textarea "Help me veri"
type textarea "*"
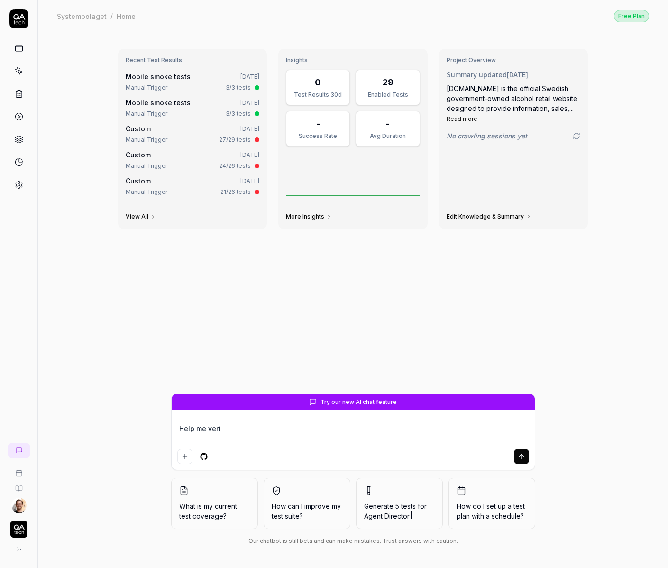
type textarea "Help me verif"
type textarea "*"
type textarea "Help me verify"
type textarea "*"
type textarea "Help me verify"
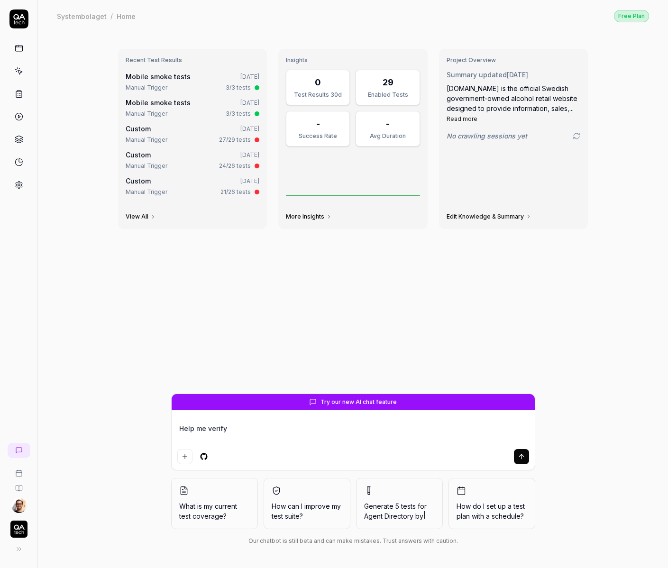
type textarea "*"
type textarea "Help me verify t"
type textarea "*"
type textarea "Help me verify th"
type textarea "*"
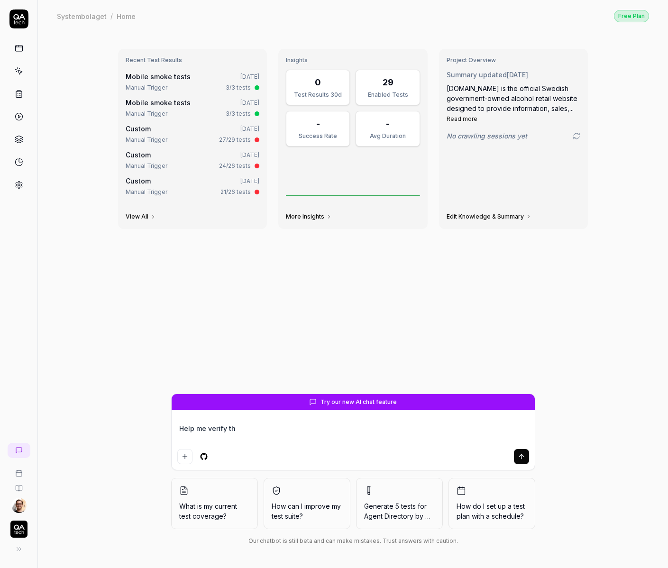
type textarea "Help me verify tha"
type textarea "*"
type textarea "Help me verify that"
type textarea "*"
type textarea "Help me verify that"
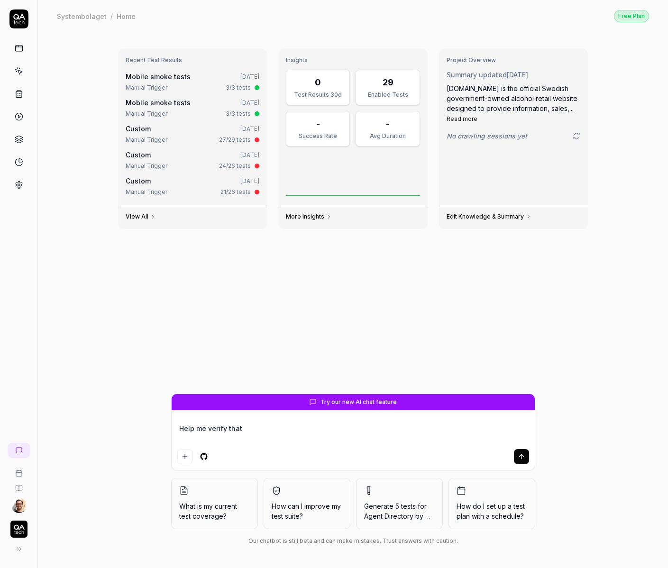
type textarea "*"
type textarea "Help me verify that I"
type textarea "*"
type textarea "Help me verify that I"
type textarea "*"
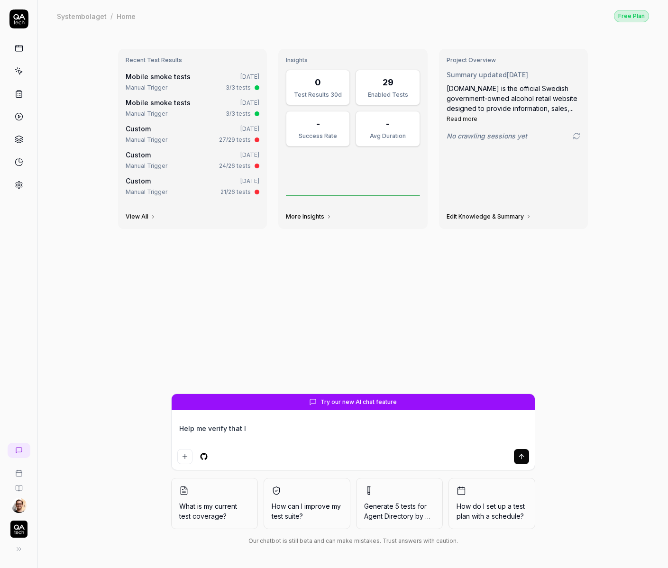
type textarea "Help me verify that I c"
type textarea "*"
type textarea "Help me verify that I ca"
type textarea "*"
type textarea "Help me verify that I can"
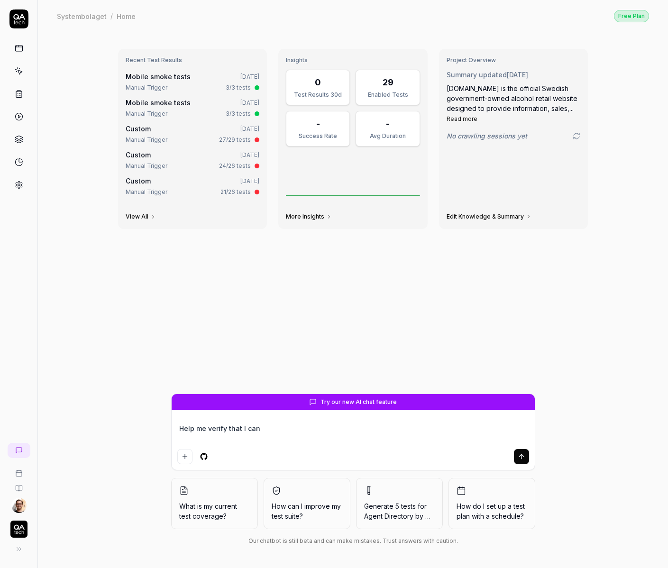
type textarea "*"
type textarea "Help me verify that I can"
type textarea "*"
type textarea "Help me verify that I can b"
type textarea "*"
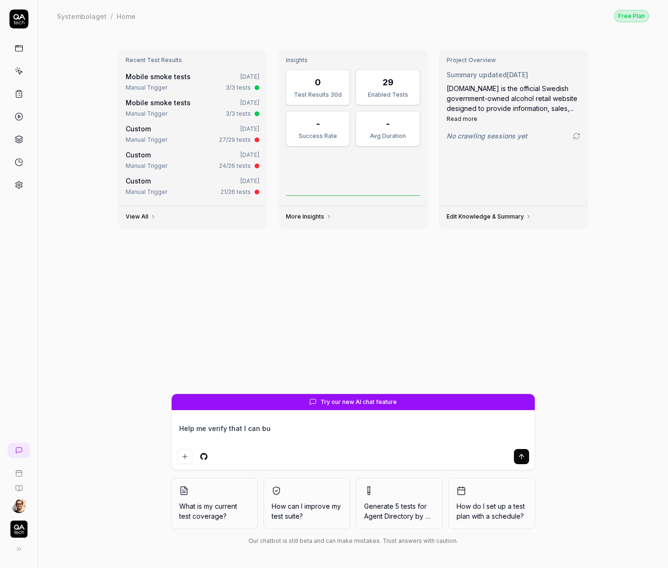
type textarea "Help me verify that I can buy"
type textarea "*"
type textarea "Help me verify that I can buy"
type textarea "*"
type textarea "Help me verify that I can buy b"
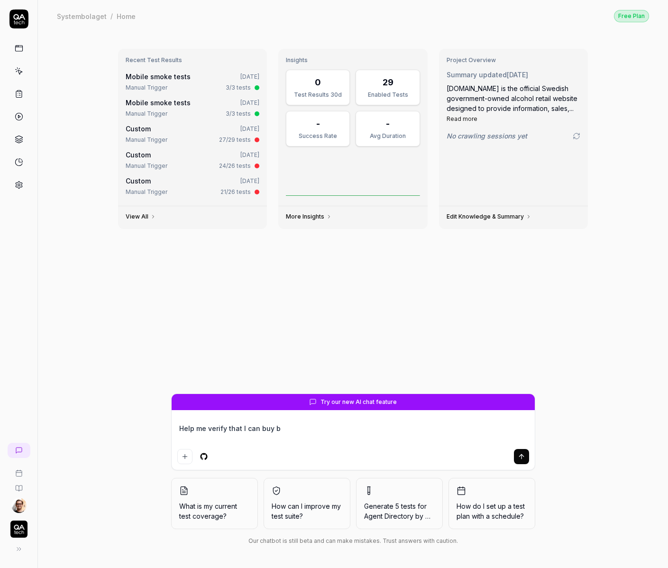
type textarea "*"
type textarea "Help me verify that I can buy be"
type textarea "*"
type textarea "Help me verify that I can buy bee"
type textarea "*"
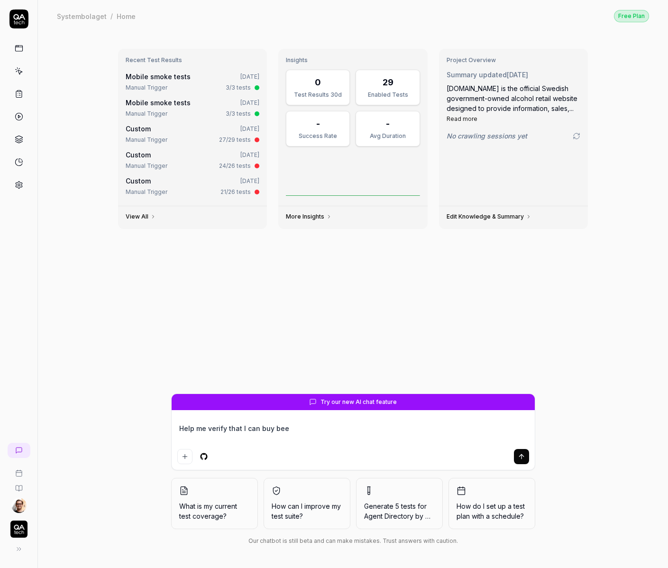
type textarea "Help me verify that I can buy beer"
type textarea "*"
type textarea "Help me verify that I can buy beer"
click at [272, 410] on form "Try our new AI chat feature Help me verify that I can buy beer" at bounding box center [353, 431] width 364 height 77
type textarea "*"
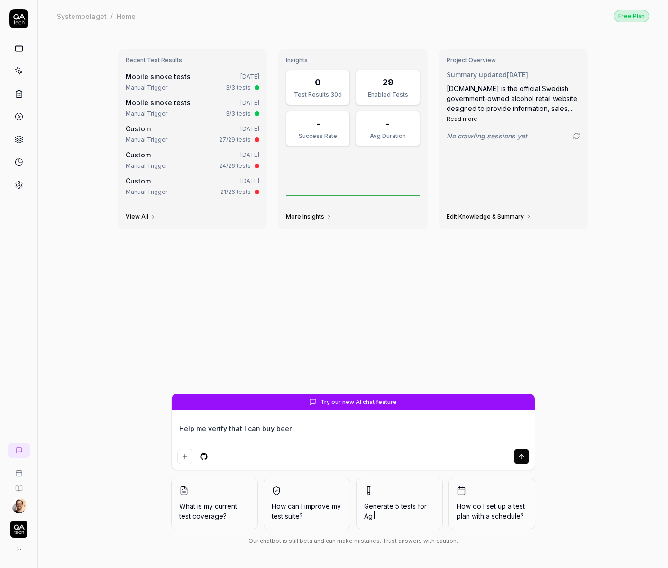
type textarea "Help me verify that I can buy beer t"
type textarea "*"
type textarea "Help me verify that I can buy beer to"
type textarea "*"
type textarea "Help me verify that I can buy beer tod"
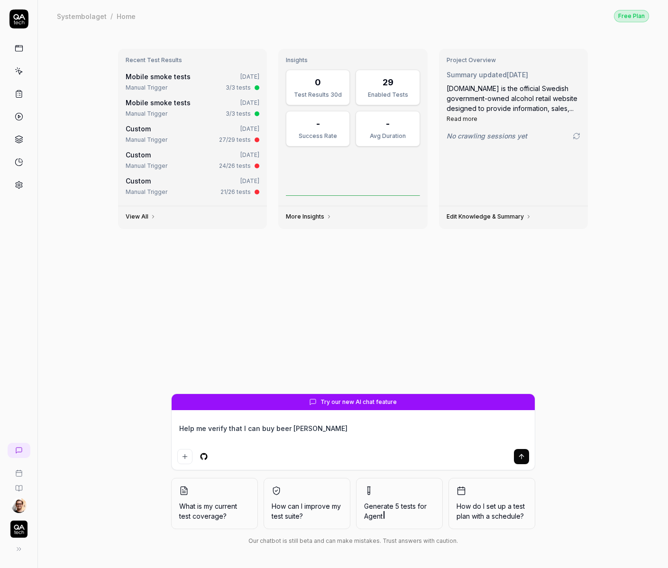
type textarea "*"
type textarea "Help me verify that I can buy beer toda"
type textarea "*"
type textarea "Help me verify that I can buy beer today"
type textarea "*"
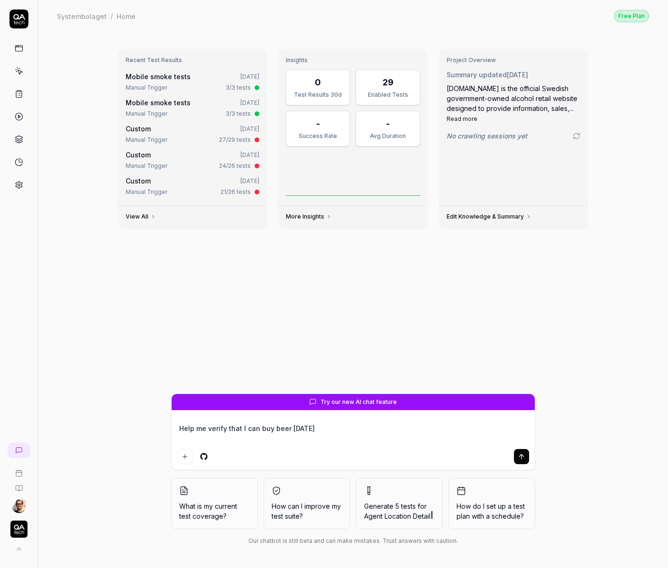
type textarea "Help me verify that I can buy beer today"
type textarea "*"
type textarea "Help me verify that I can buy beer today -"
type textarea "*"
type textarea "Help me verify that I can buy beer today -"
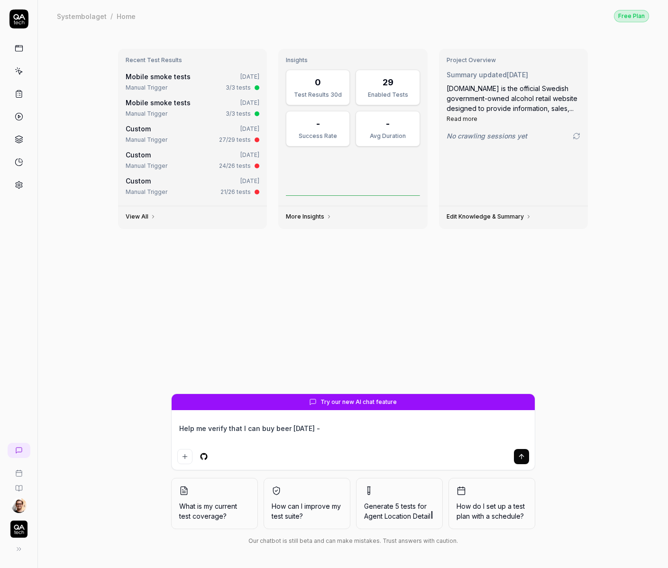
type textarea "*"
type textarea "Help me verify that I can buy beer today - a"
type textarea "*"
type textarea "Help me verify that I can buy beer today - ad"
type textarea "*"
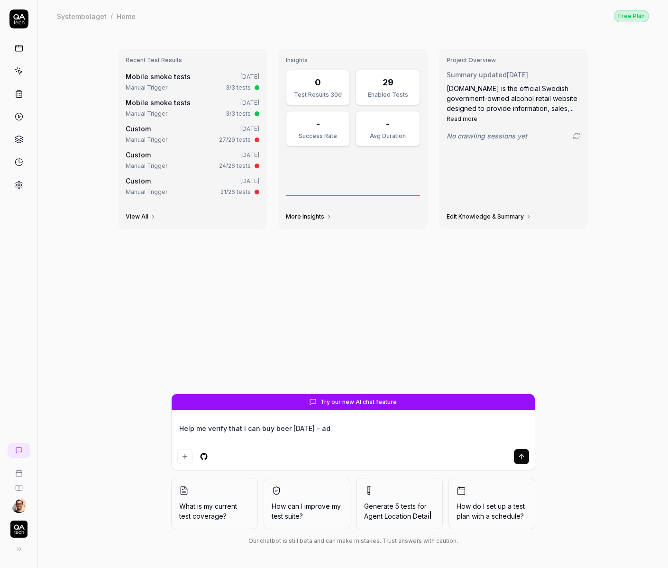
type textarea "Help me verify that I can buy beer today - add"
type textarea "*"
type textarea "Help me verify that I can buy beer today -"
type textarea "*"
type textarea "Help me verify that I can buy beer today - a"
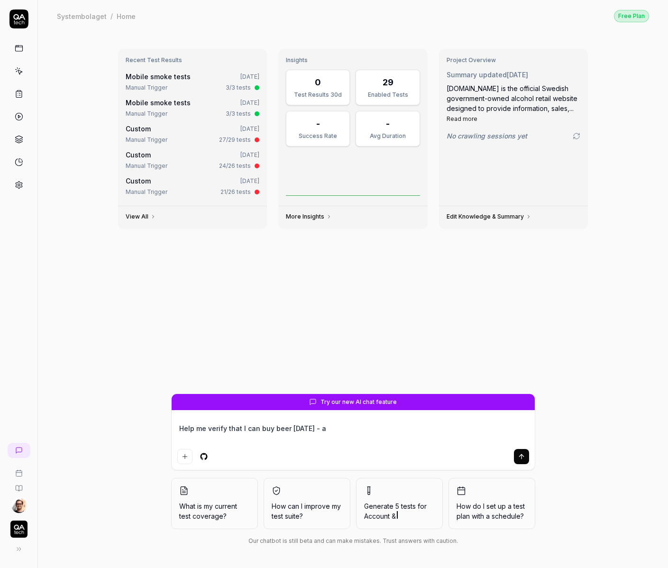
type textarea "*"
type textarea "Help me verify that I can buy beer today - ad"
type textarea "*"
type textarea "Help me verify that I can buy beer today - add"
type textarea "*"
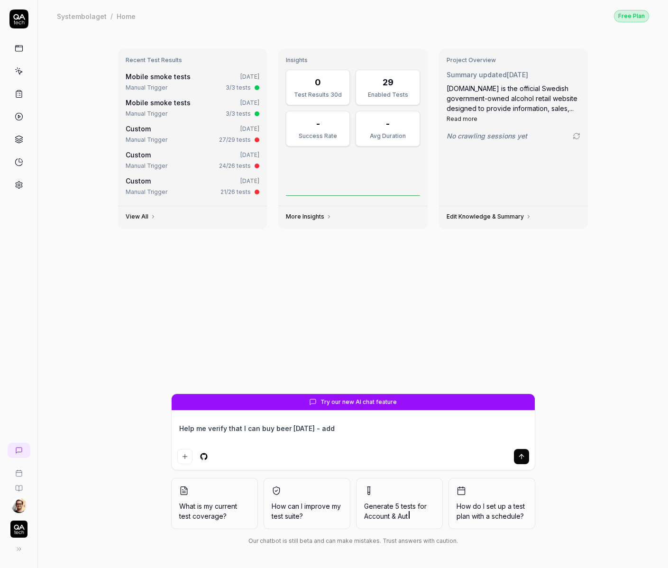
type textarea "Help me verify that I can buy beer today - add a"
type textarea "*"
type textarea "Help me verify that I can buy beer today - add a"
type textarea "*"
type textarea "Help me verify that I can buy beer today - add a b"
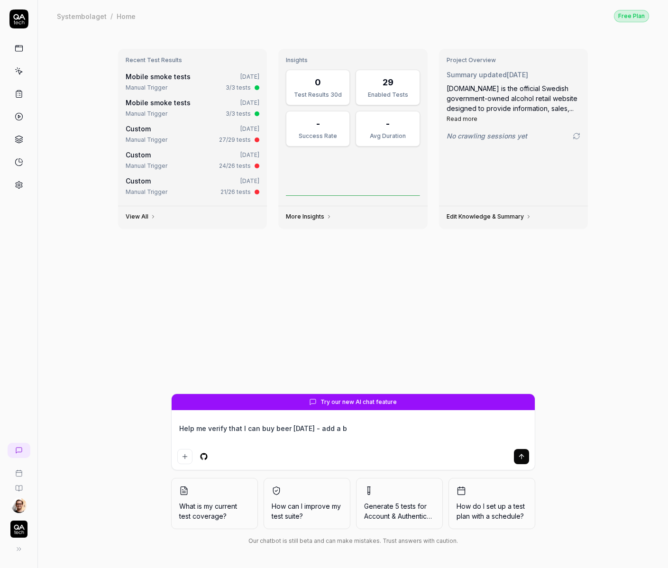
type textarea "*"
type textarea "Help me verify that I can buy beer today - add a"
type textarea "*"
type textarea "Help me verify that I can buy beer today - add a ni"
type textarea "*"
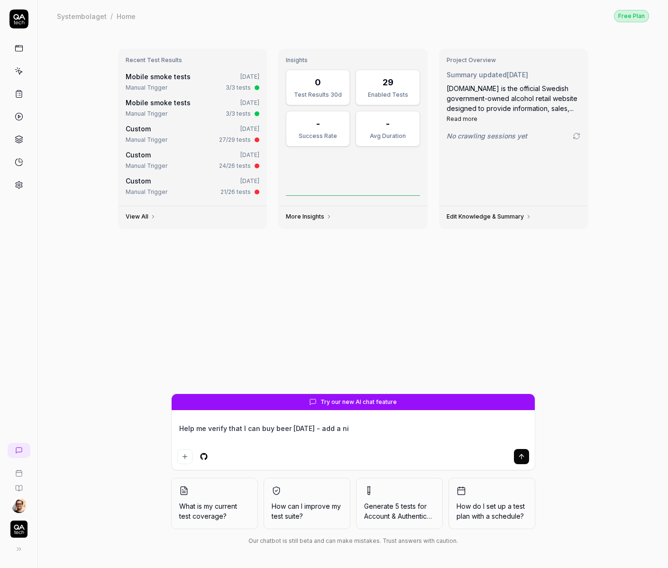
type textarea "Help me verify that I can buy beer today - add a nic"
type textarea "*"
type textarea "Help me verify that I can buy beer today - add a nice"
type textarea "*"
type textarea "Help me verify that I can buy beer today - add a nice"
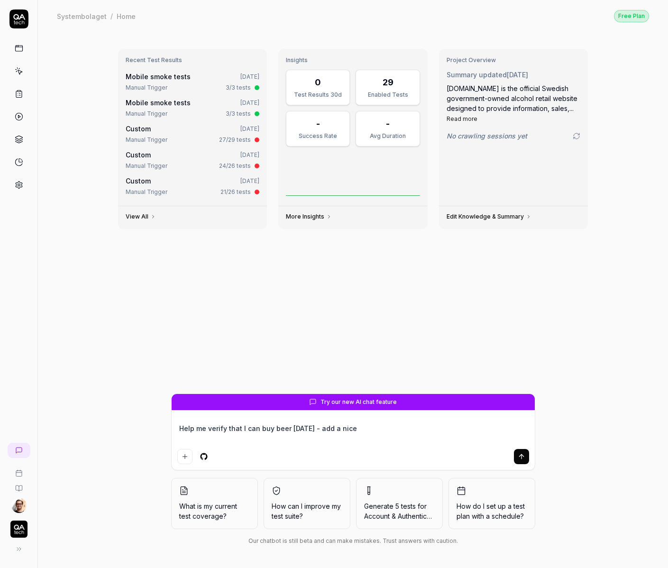
type textarea "*"
type textarea "Help me verify that I can buy beer today - add a nice IP"
type textarea "*"
type textarea "Help me verify that I can buy beer today - add a nice IPA"
type textarea "*"
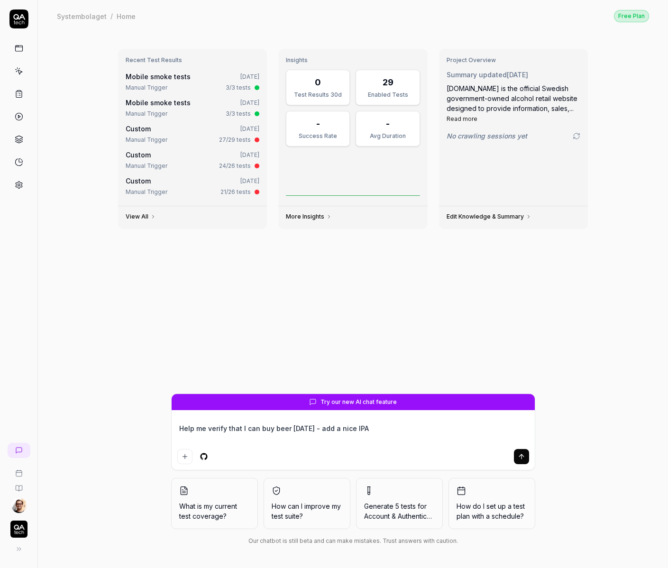
type textarea "Help me verify that I can buy beer today - add a nice IPA"
type textarea "*"
type textarea "Help me verify that I can buy beer today - add a nice IPA to"
type textarea "*"
type textarea "Help me verify that I can buy beer today - add a nice IPA to"
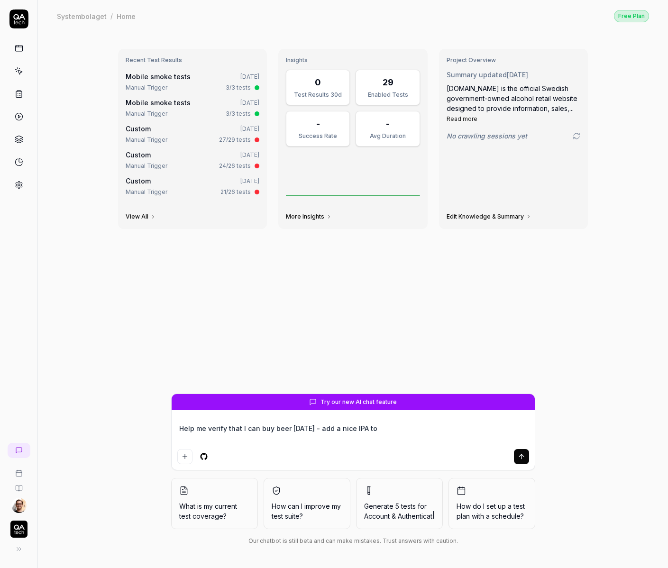
type textarea "*"
type textarea "Help me verify that I can buy beer today - add a nice IPA to t"
type textarea "*"
type textarea "Help me verify that I can buy beer today - add a nice IPA to th"
type textarea "*"
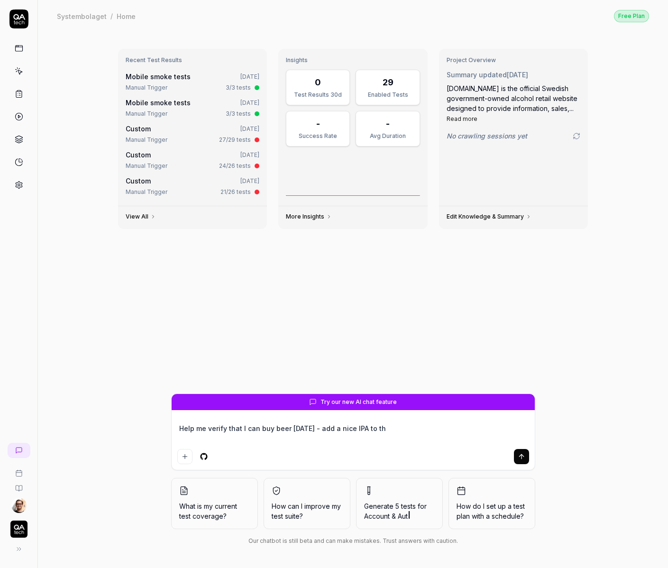
type textarea "Help me verify that I can buy beer today - add a nice IPA to the"
type textarea "*"
type textarea "Help me verify that I can buy beer today - add a nice IPA to the"
type textarea "*"
type textarea "Help me verify that I can buy beer today - add a nice IPA to the ca"
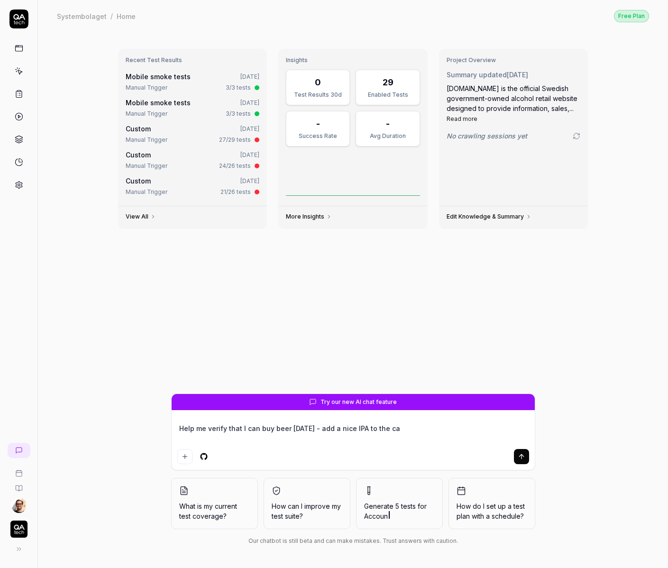
type textarea "*"
type textarea "Help me verify that I can buy beer today - add a nice IPA to the car"
type textarea "*"
type textarea "Help me verify that I can buy beer today - add a nice IPA to the cart"
type textarea "*"
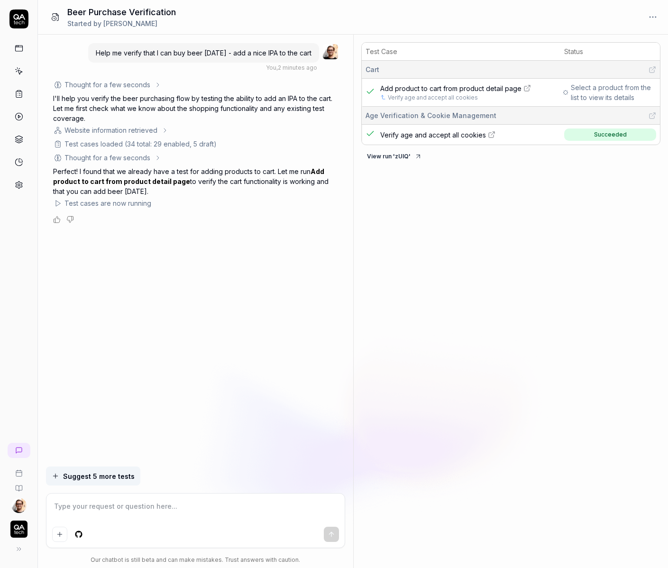
click at [428, 88] on span "Add product to cart from product detail page" at bounding box center [450, 88] width 141 height 10
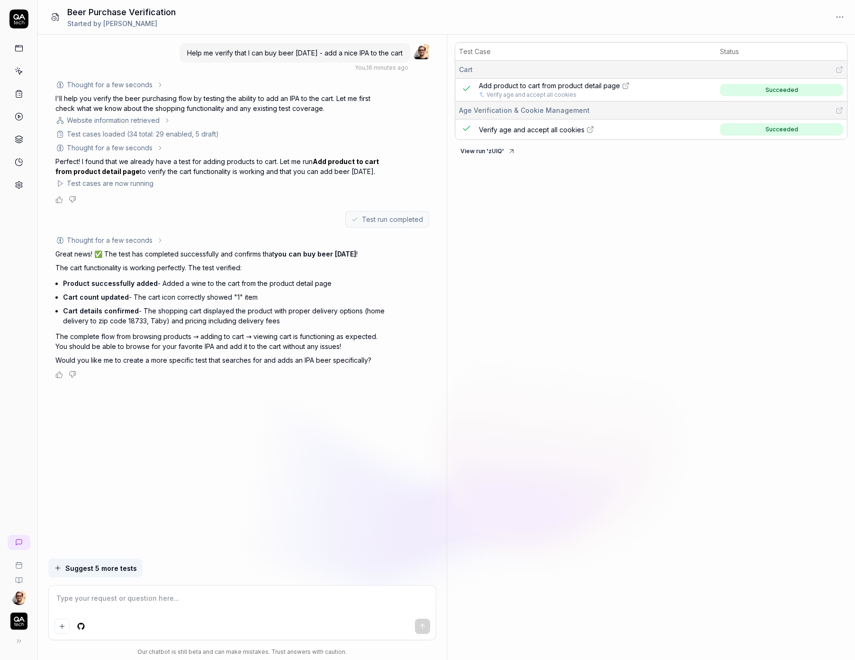
type textarea "*"
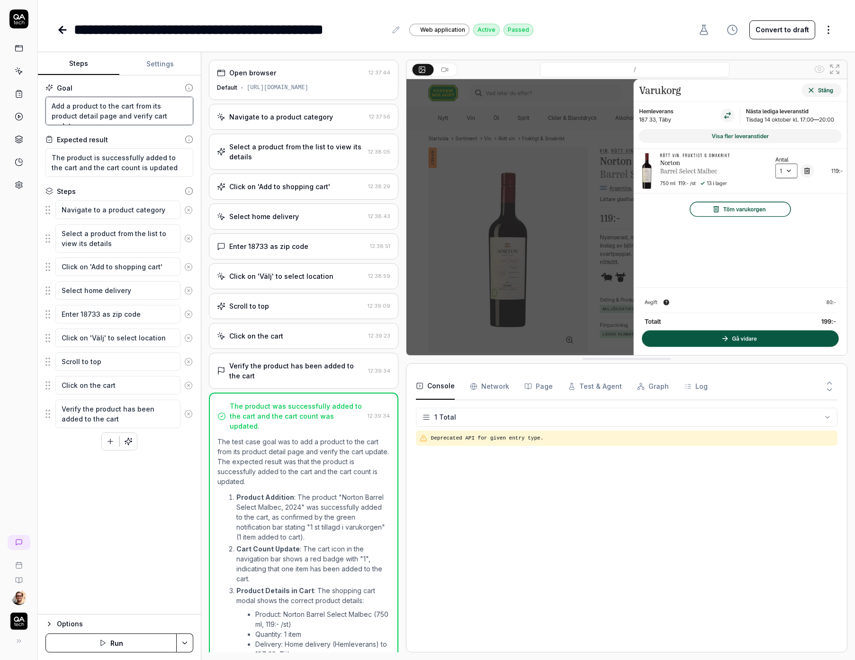
click at [118, 110] on textarea "Add a product to the cart from its product detail page and verify cart update" at bounding box center [119, 111] width 148 height 28
drag, startPoint x: 118, startPoint y: 109, endPoint x: 127, endPoint y: 141, distance: 32.7
click at [127, 141] on div "Goal Add a product to the cart from its product detail page and verify cart upd…" at bounding box center [119, 344] width 163 height 539
click at [125, 166] on textarea "The product is successfully added to the cart and the cart count is updated" at bounding box center [119, 162] width 148 height 28
click at [152, 387] on textarea "Click on the cart" at bounding box center [117, 385] width 125 height 18
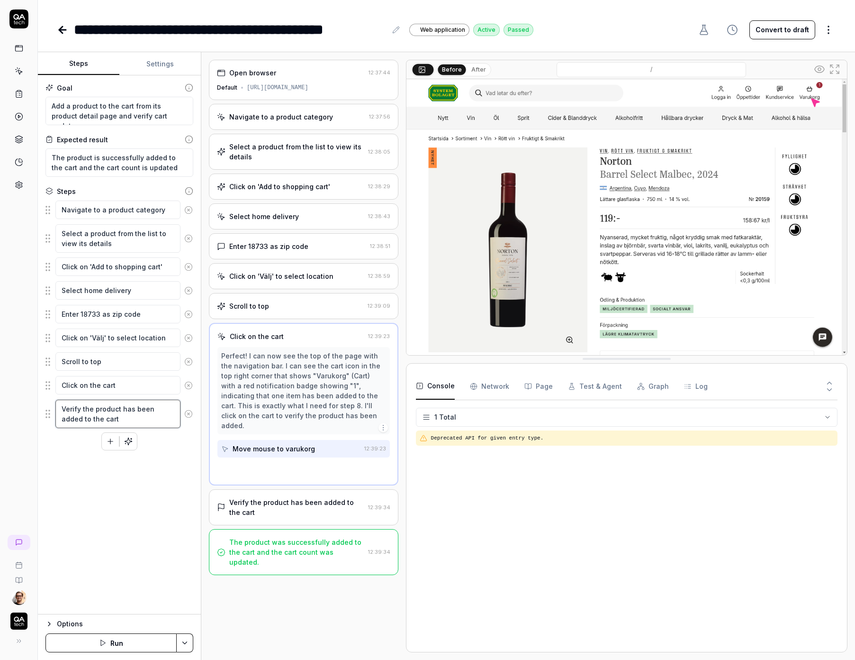
click at [141, 412] on textarea "Verify the product has been added to the cart" at bounding box center [117, 414] width 125 height 28
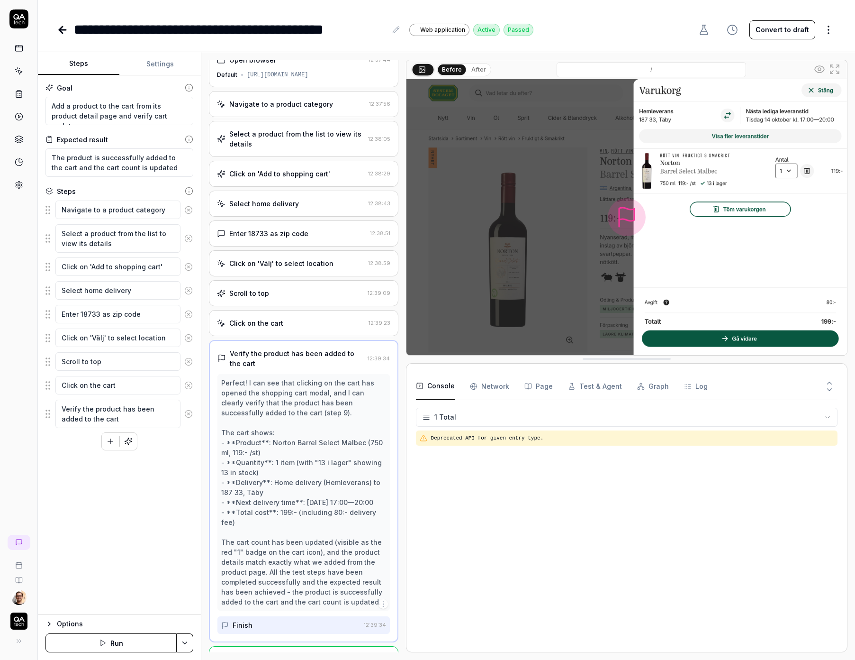
type textarea "*"
